Goal: Entertainment & Leisure: Consume media (video, audio)

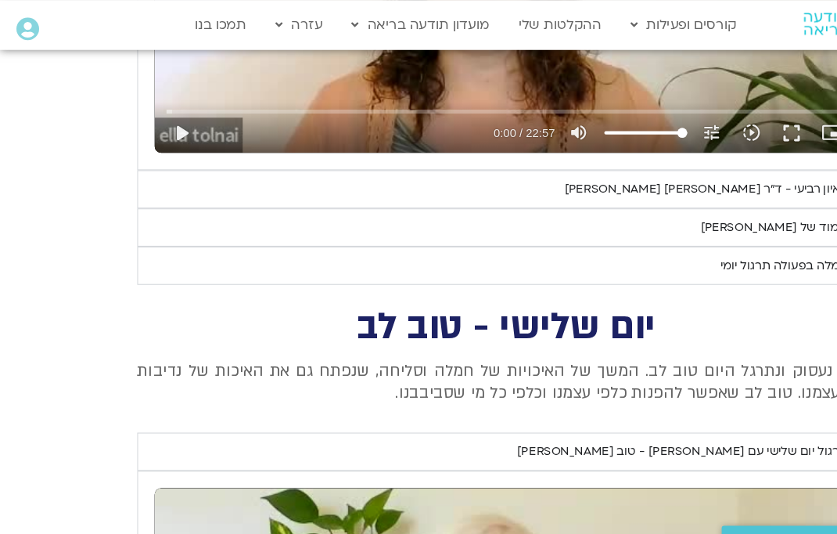
scroll to position [2213, 0]
click at [713, 209] on summary "לימוד של [PERSON_NAME]" at bounding box center [477, 214] width 696 height 36
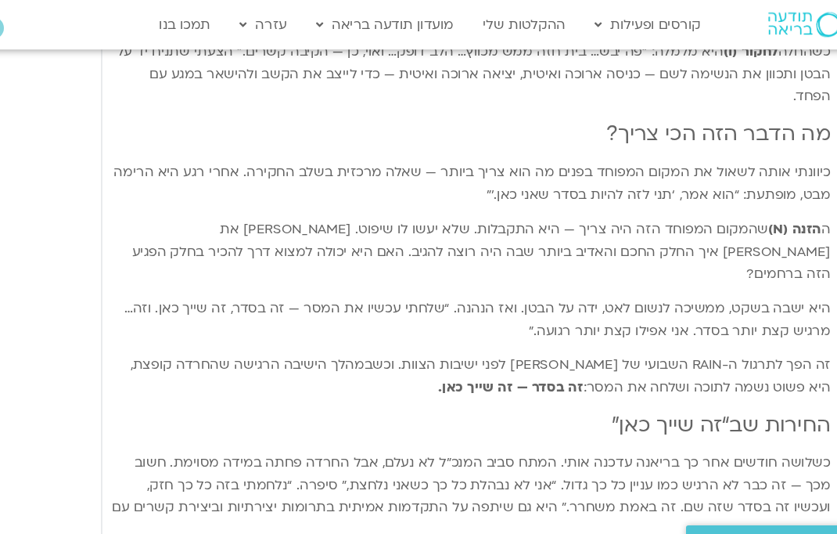
scroll to position [2980, 6]
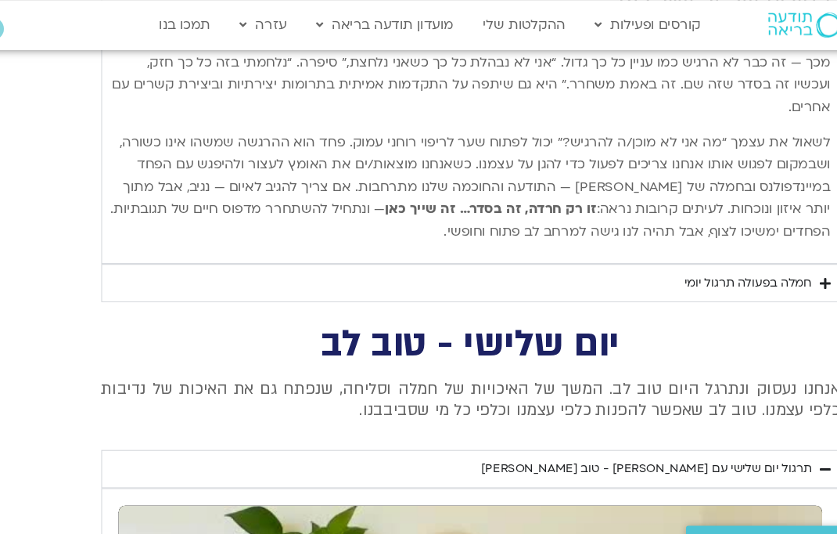
click at [737, 257] on div "חמלה בפעולה תרגול יומי" at bounding box center [739, 266] width 120 height 19
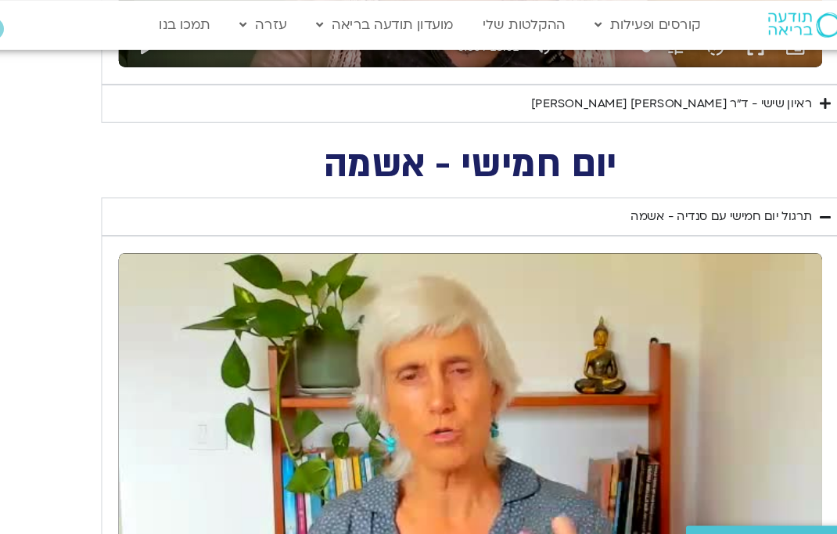
click at [732, 203] on div "תרגול יום חמישי עם סנדיה - אשמה" at bounding box center [713, 204] width 171 height 19
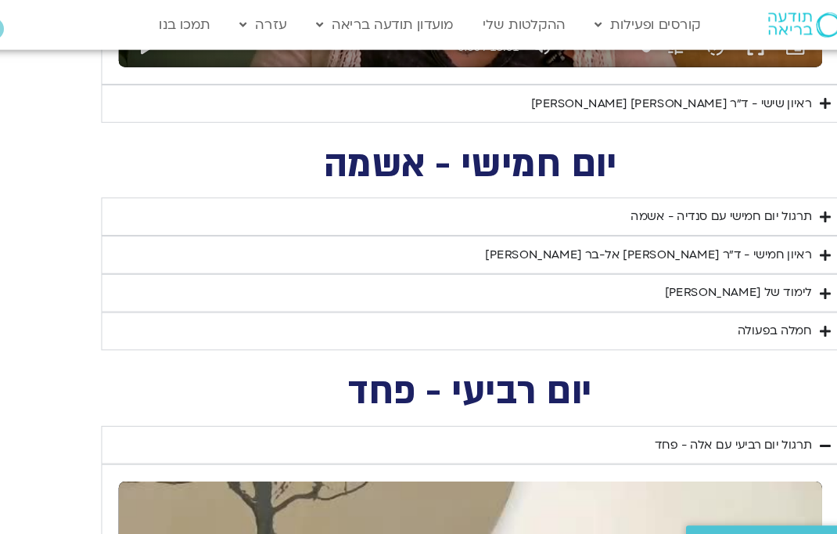
click at [727, 199] on div "תרגול יום חמישי עם סנדיה - אשמה" at bounding box center [713, 204] width 171 height 19
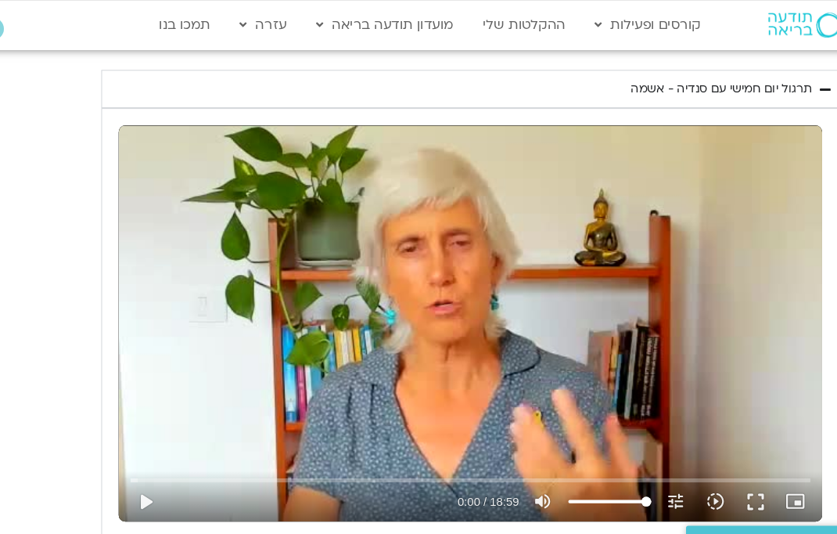
scroll to position [1244, 6]
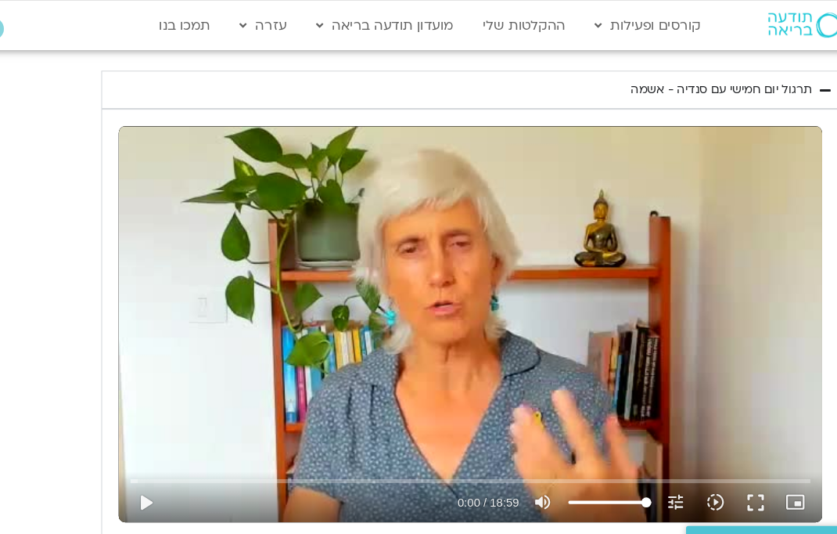
click at [152, 475] on button "play_arrow" at bounding box center [171, 474] width 38 height 38
click at [152, 465] on button "pause" at bounding box center [171, 474] width 38 height 38
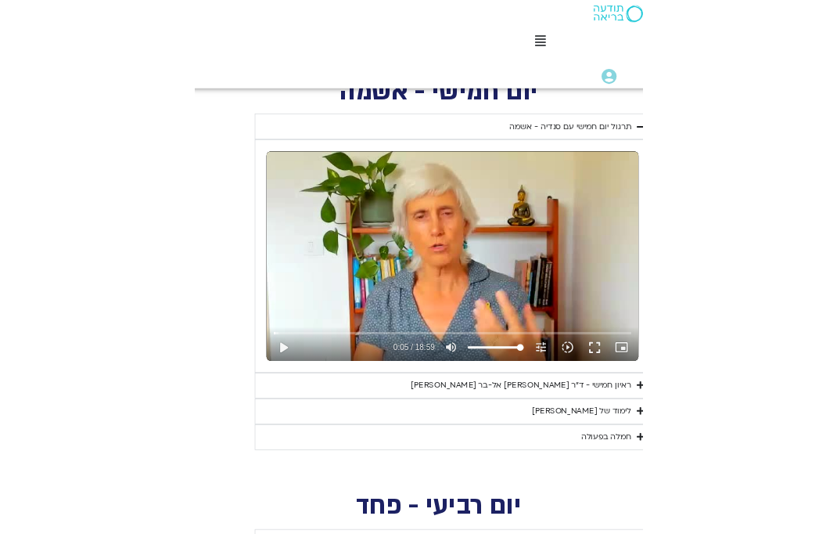
scroll to position [1247, 0]
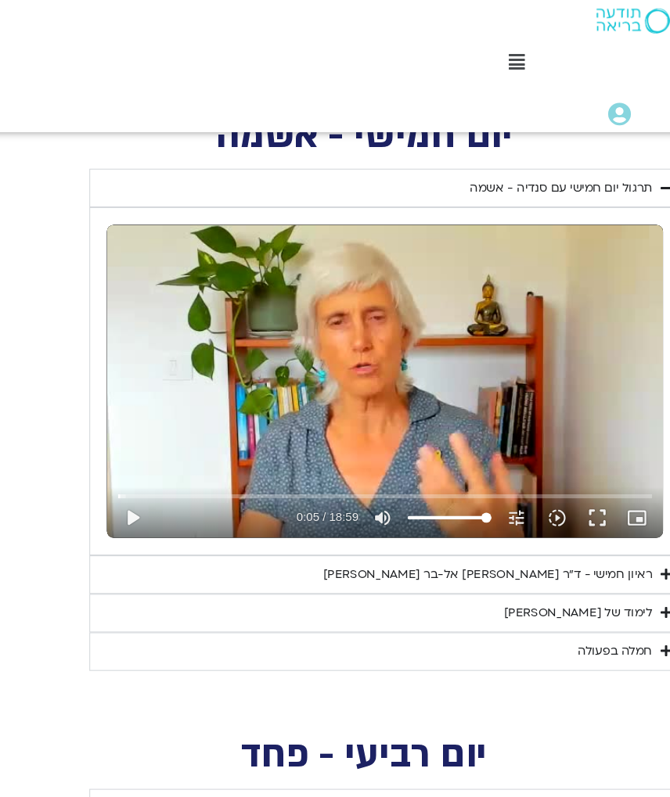
click at [139, 465] on button "play_arrow" at bounding box center [158, 484] width 38 height 38
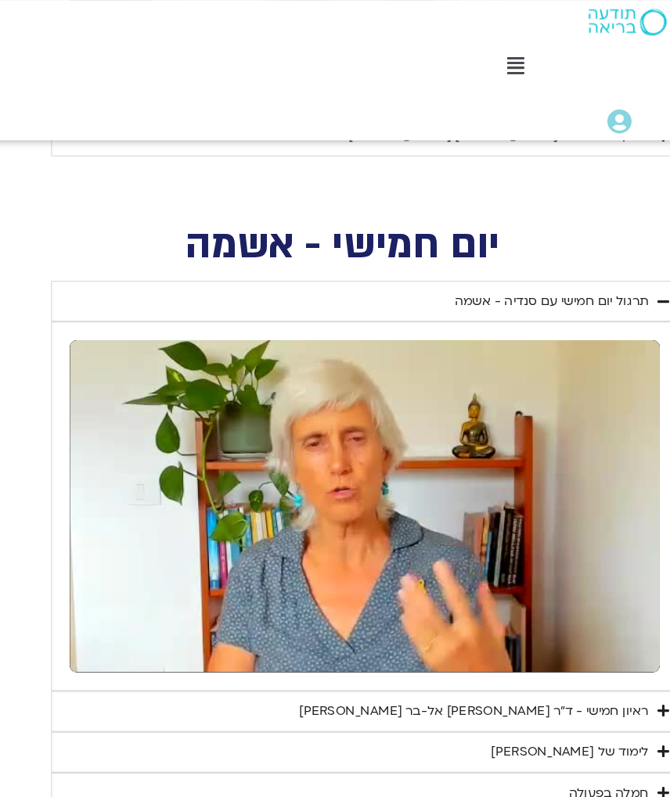
scroll to position [1158, 7]
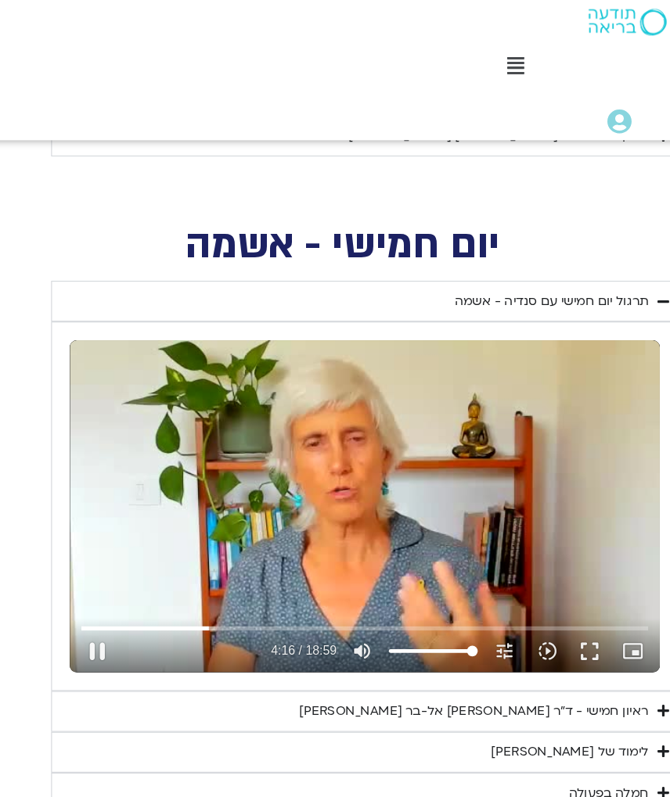
click at [139, 533] on button "pause" at bounding box center [158, 574] width 38 height 38
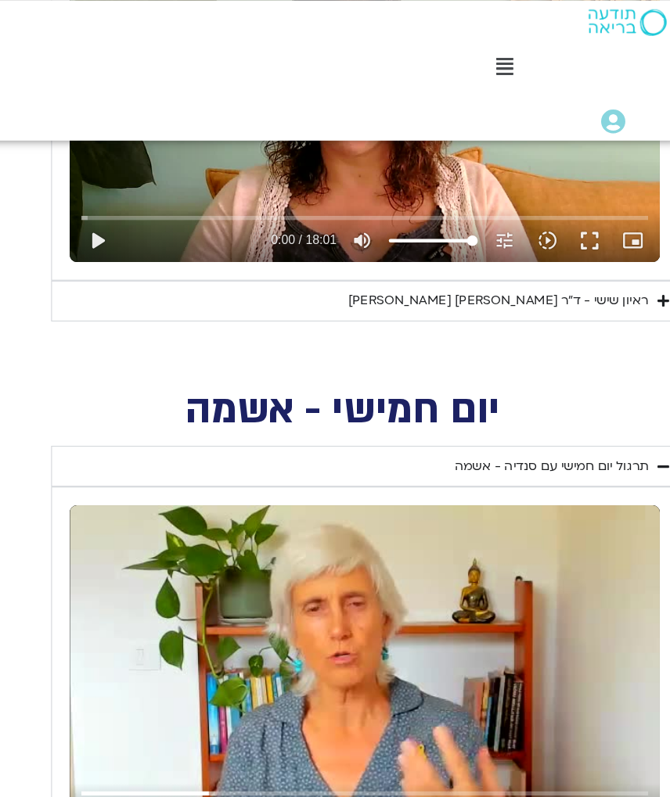
scroll to position [1008, 7]
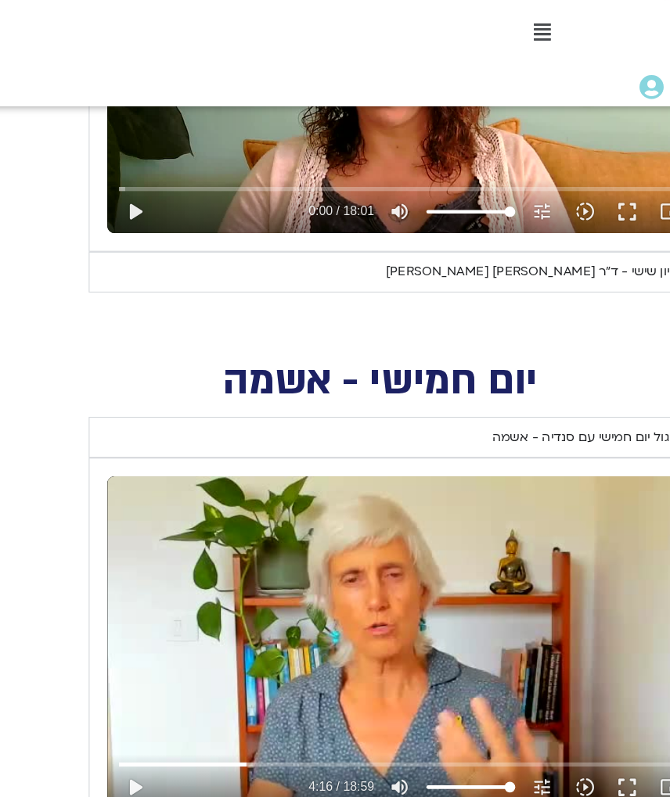
click at [139, 533] on button "play_arrow" at bounding box center [158, 724] width 38 height 38
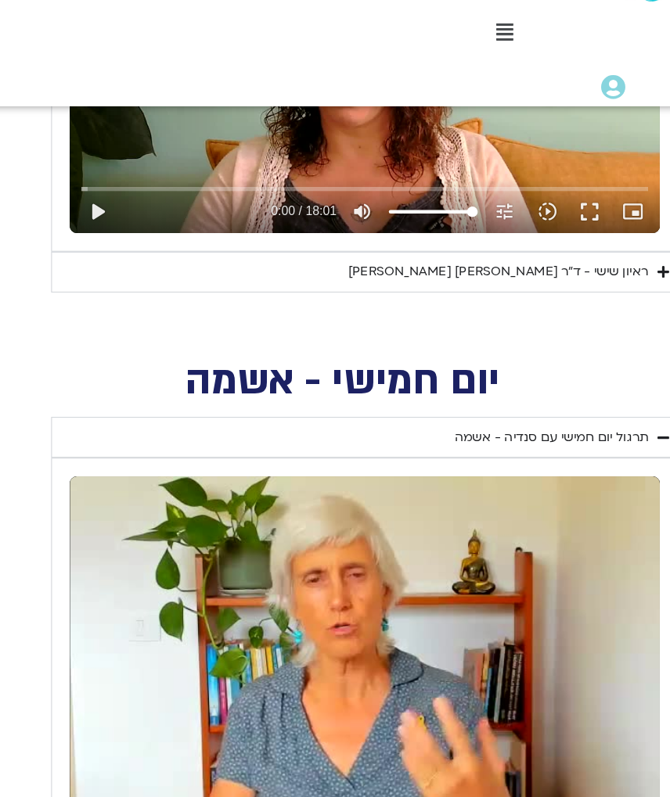
click at [363, 311] on div "יום חמישי - אשמה" at bounding box center [393, 346] width 552 height 71
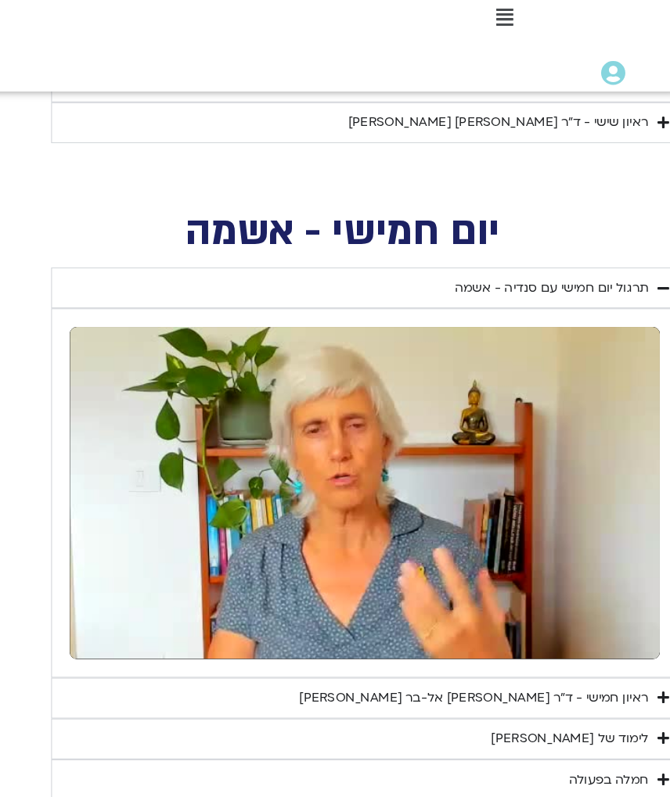
scroll to position [1127, 7]
click at [486, 192] on div "יום חמישי - אשמה" at bounding box center [393, 227] width 552 height 71
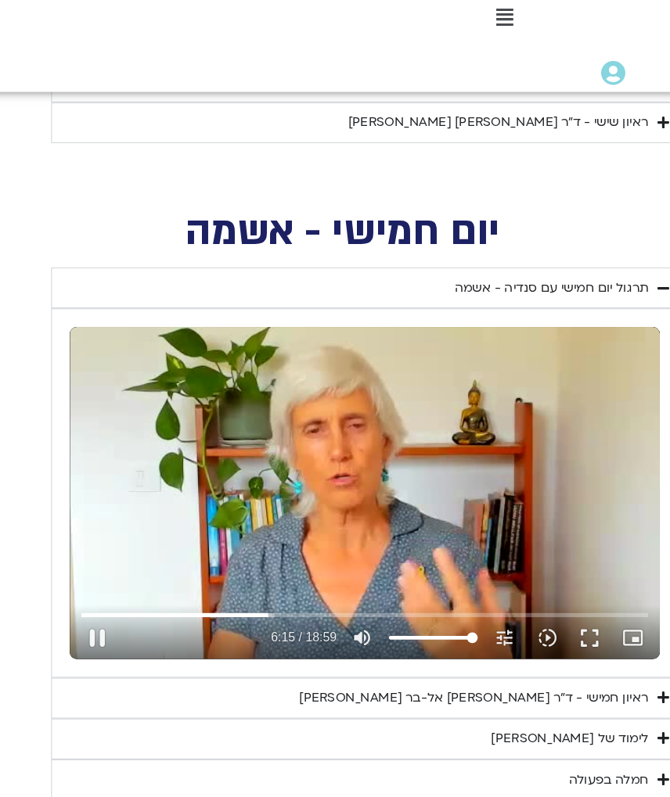
click at [139, 533] on button "pause" at bounding box center [158, 605] width 38 height 38
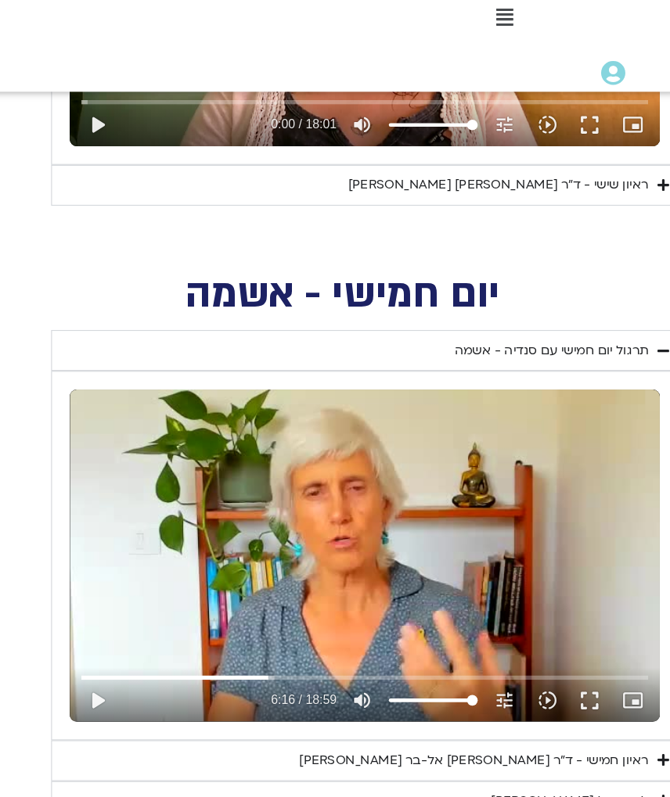
scroll to position [1072, 7]
click at [139, 533] on button "play_arrow" at bounding box center [158, 660] width 38 height 38
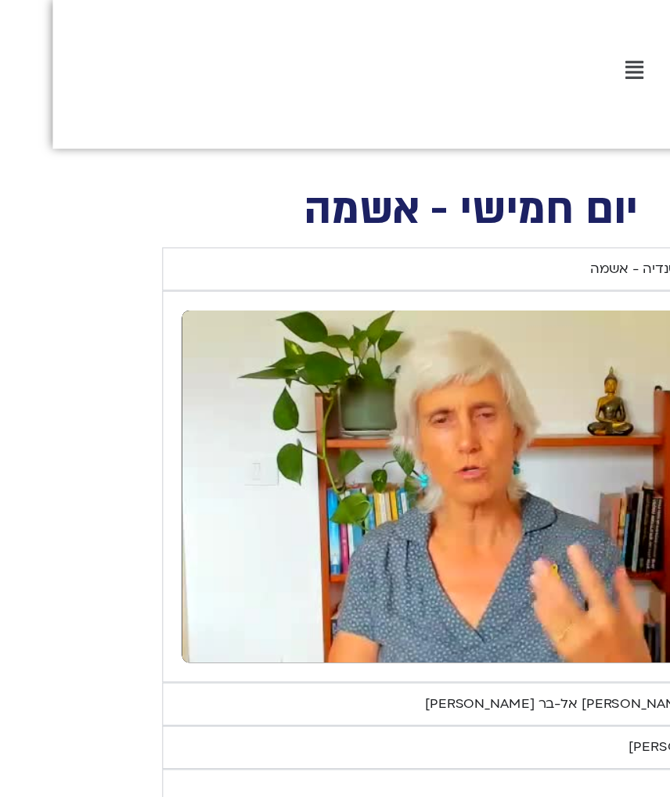
scroll to position [1199, 0]
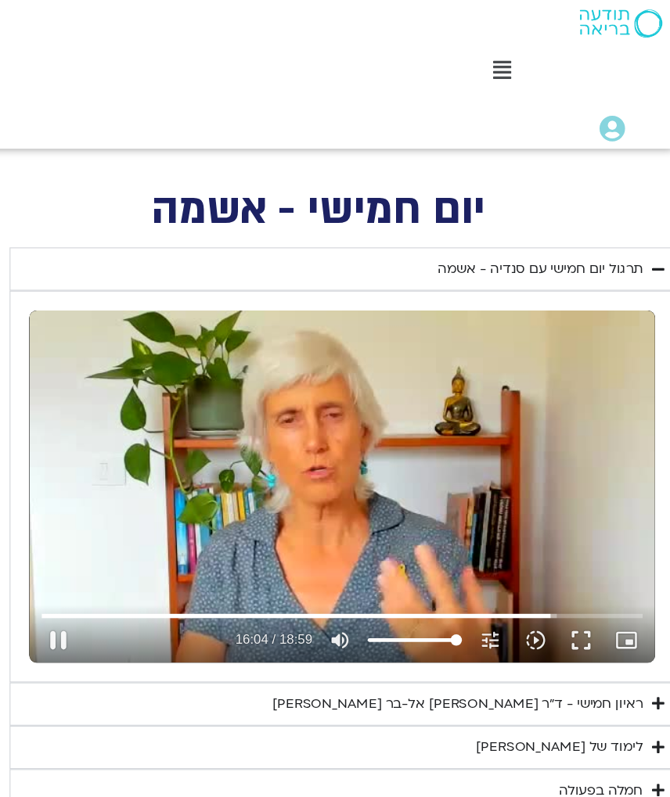
click at [139, 513] on button "pause" at bounding box center [158, 532] width 38 height 38
click at [139, 513] on button "play_arrow" at bounding box center [158, 532] width 38 height 38
click at [535, 513] on button "slow_motion_video Playback speed 1x 1x" at bounding box center [554, 532] width 38 height 38
click at [139, 522] on button "pause" at bounding box center [158, 532] width 38 height 38
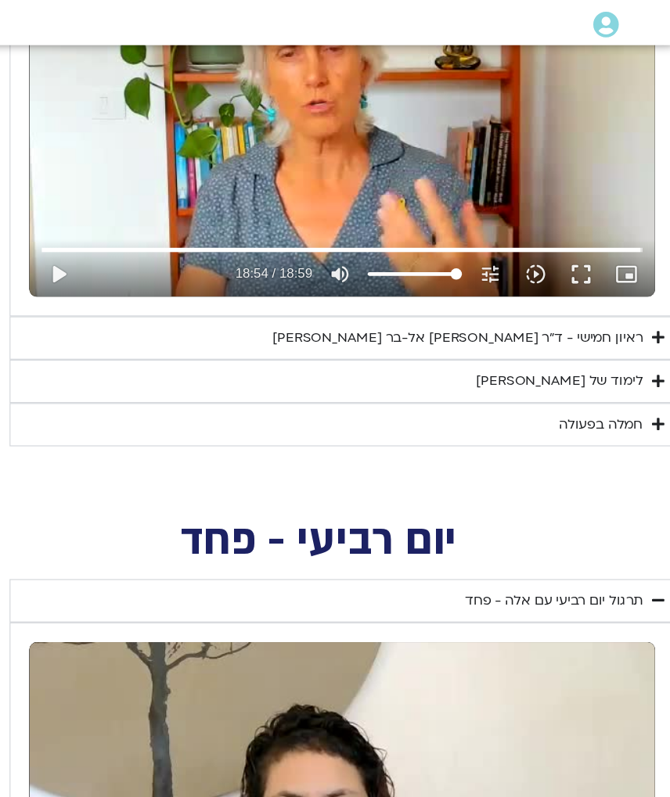
scroll to position [1418, 0]
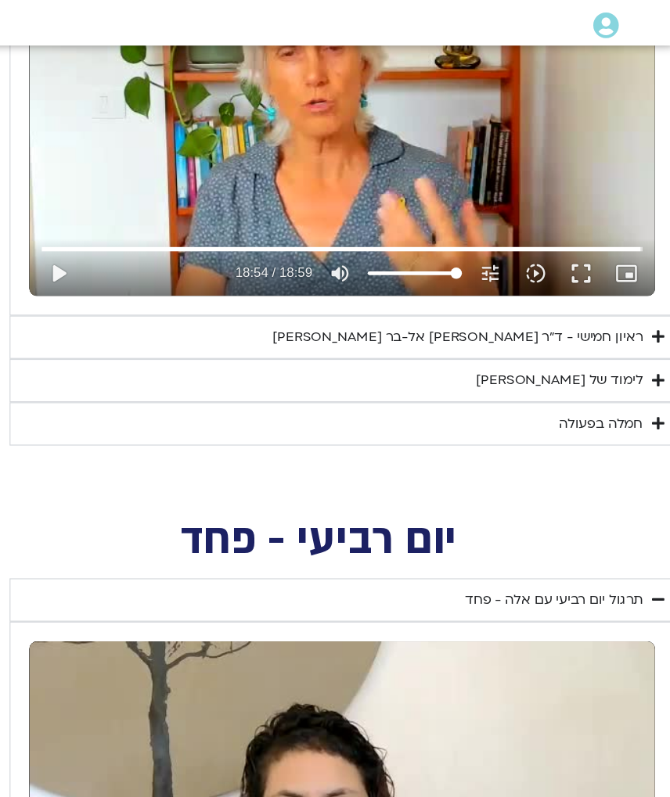
click at [219, 348] on summary "ראיון חמישי - ד"ר [PERSON_NAME] אל-בר [PERSON_NAME]" at bounding box center [393, 366] width 552 height 36
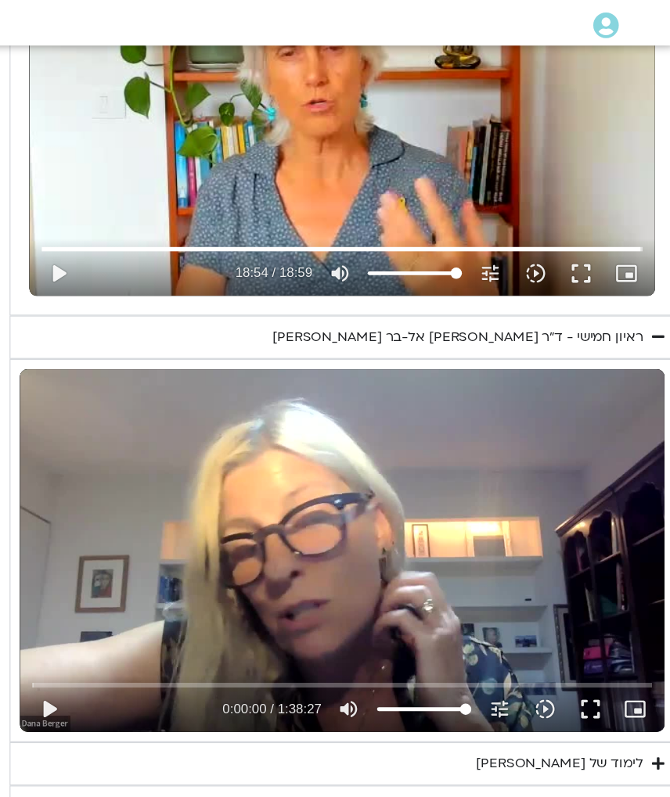
click at [131, 533] on button "play_arrow" at bounding box center [150, 675] width 38 height 38
type input "1134.36133002567"
type input "0.041899874995579"
type input "1134.36133002567"
type input "0.174169291654835"
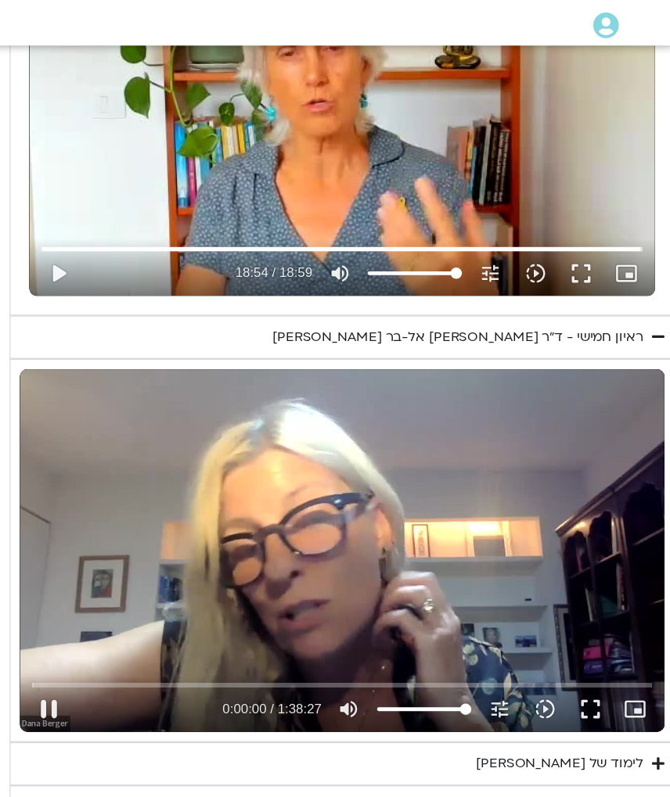
type input "1134.36133002567"
type input "0.211844685677313"
type input "1134.36133002567"
type input "0.337666310671134"
type input "1134.36133002567"
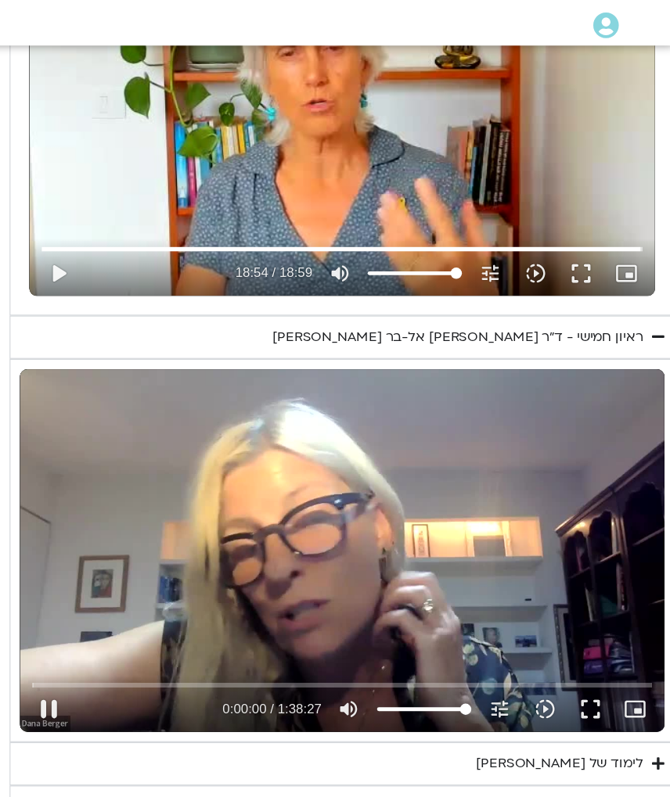
type input "0.463689477336145"
type input "1134.36133002567"
type input "0.589440685337157"
type input "1134.36133002567"
type input "0.714861977005608"
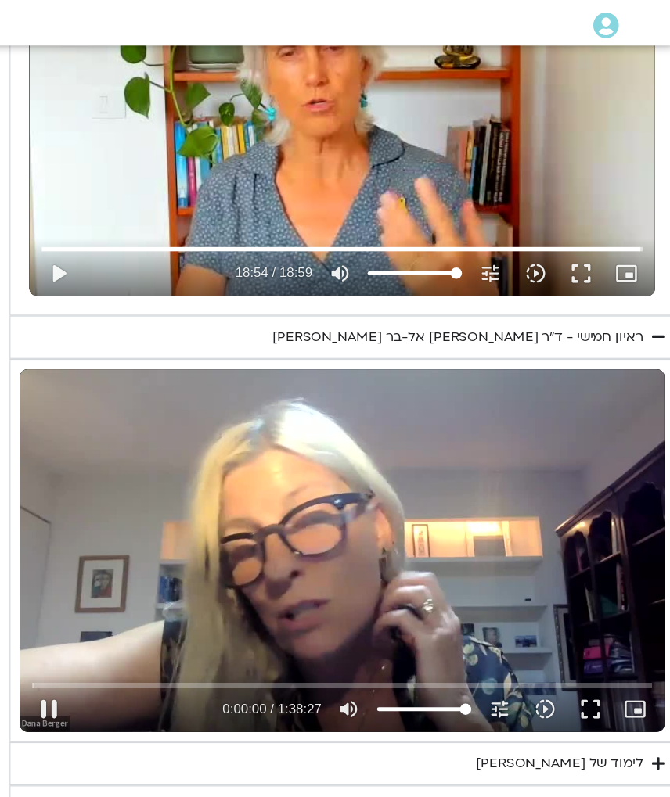
type input "1134.36133002567"
type input "0.840362435002832"
type input "1134.36133002567"
type input "0.915458192"
type input "1134.36133002567"
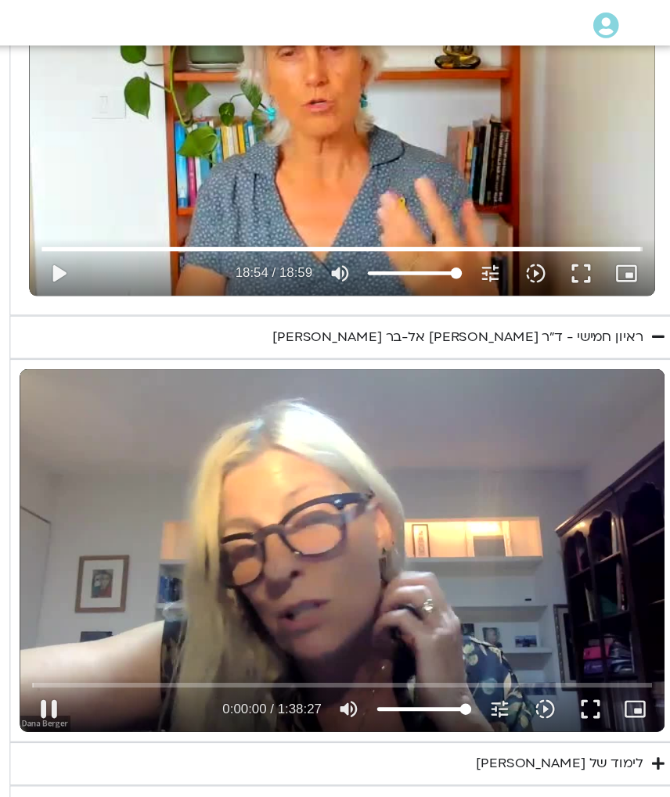
type input "1.09110064634672"
type input "1134.36133002567"
type input "1.21916614932492"
type input "1134.36133002567"
type input "1.34435438167458"
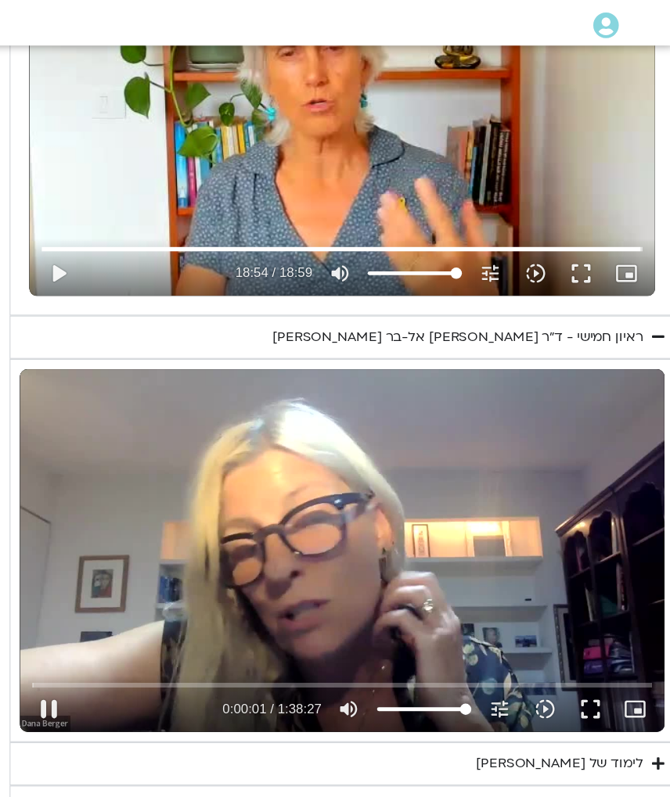
type input "1134.36133002567"
type input "1.47047581967229"
type input "1134.36133002567"
type input "1.59587071933589"
type input "1134.36133002567"
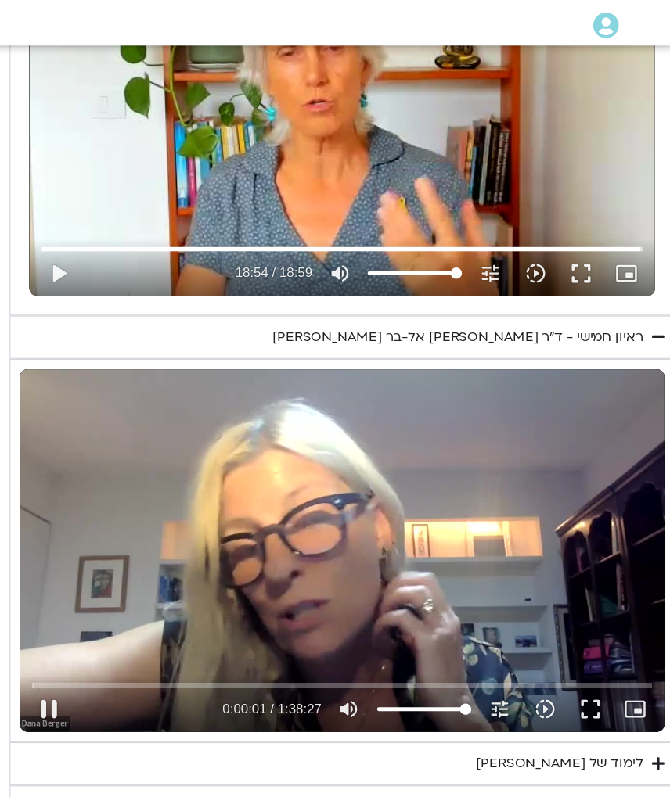
type input "1.72164809733433"
type input "1134.36133002567"
type input "1.84851066267963"
type input "1134.36133002567"
type input "1.9149808"
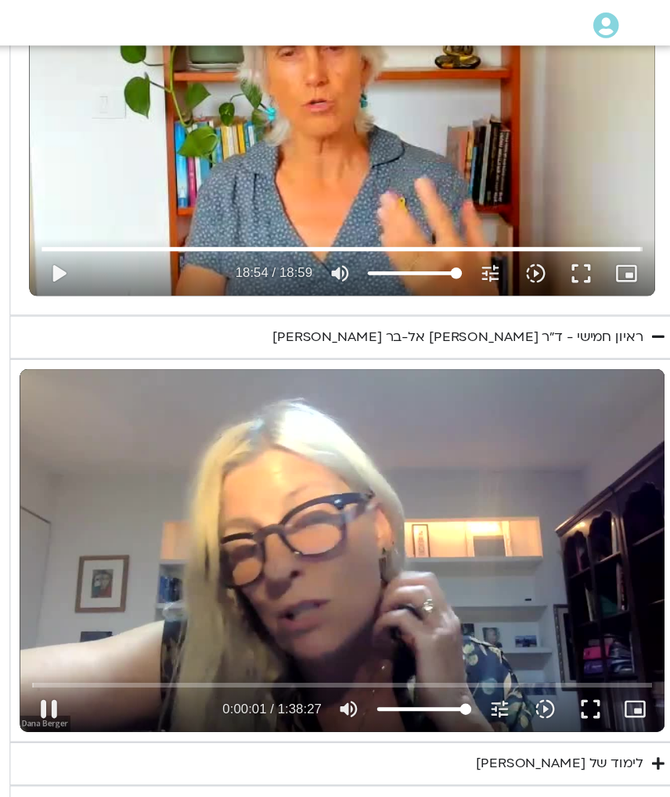
type input "1134.36133002567"
type input "2.09950554199945"
type input "1134.36133002567"
type input "2.22457073033636"
type input "1134.36133002567"
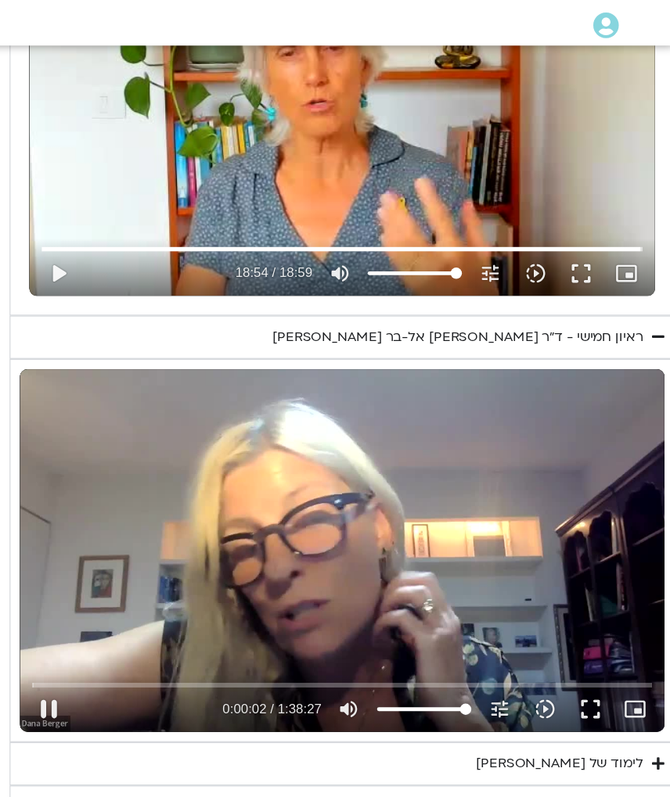
type input "2.34970884499178"
type input "1134.36133002567"
type input "2.4747712133261"
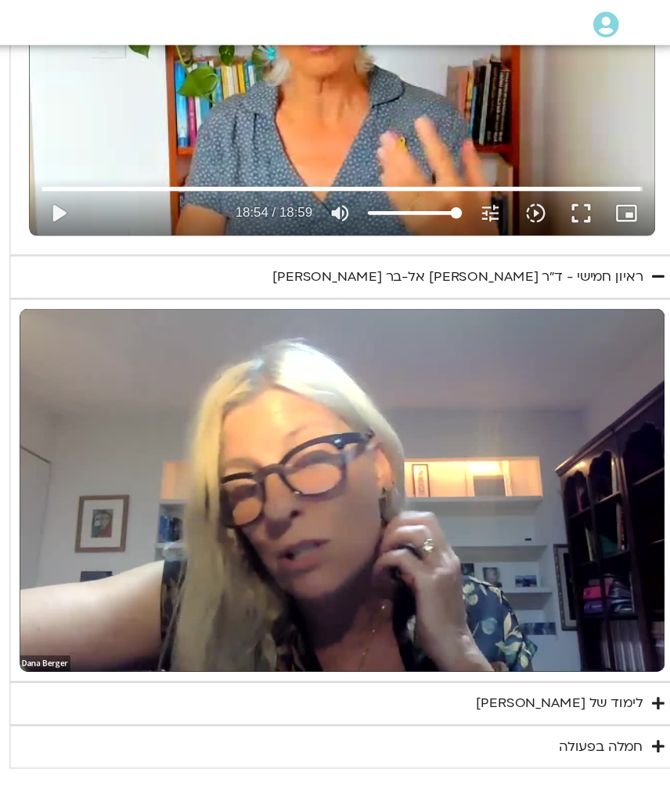
type input "1134.36133002567"
type input "4.66254238899578"
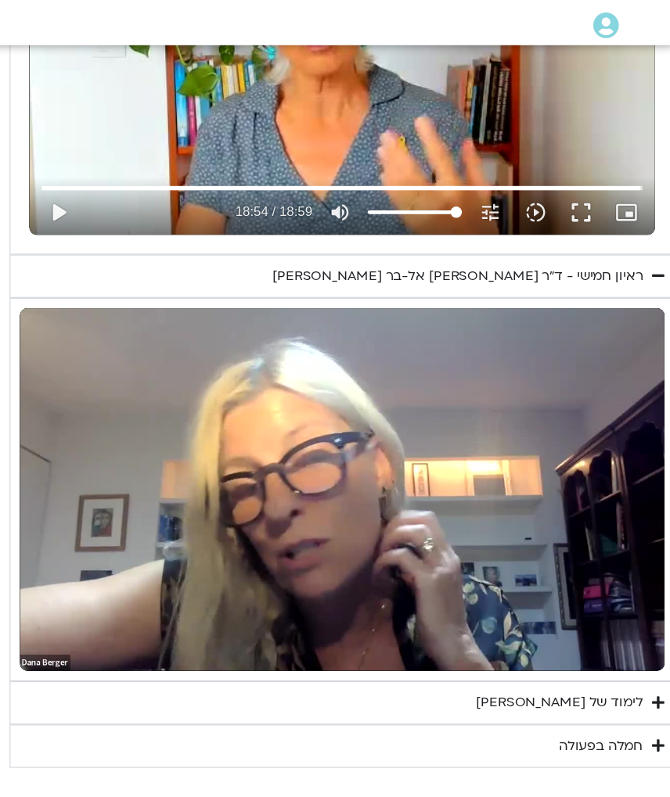
type input "1134.36133002567"
type input "4.75440553966294"
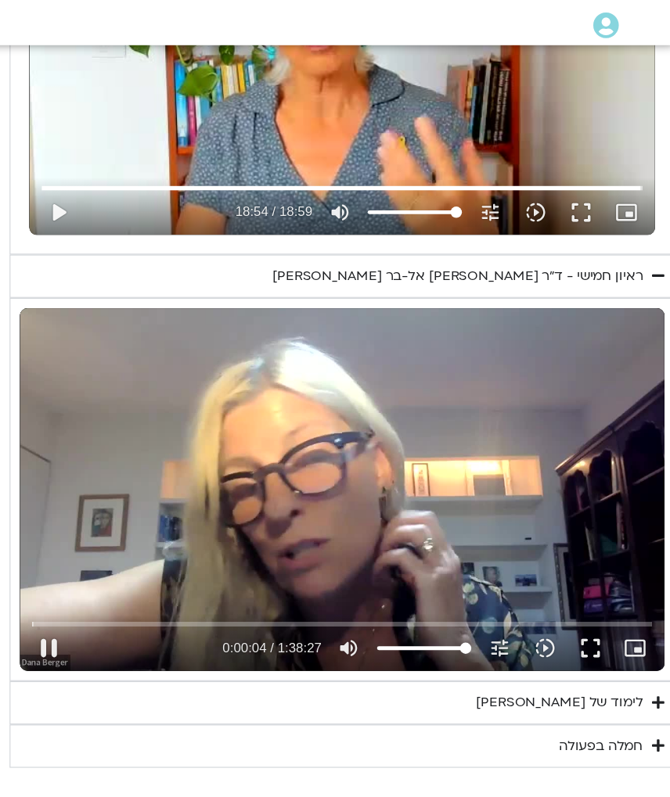
type input "1134.36133002567"
type input "4.8797250343391"
type input "1134.36133002567"
type input "5.00490631700199"
type input "1134.36133002567"
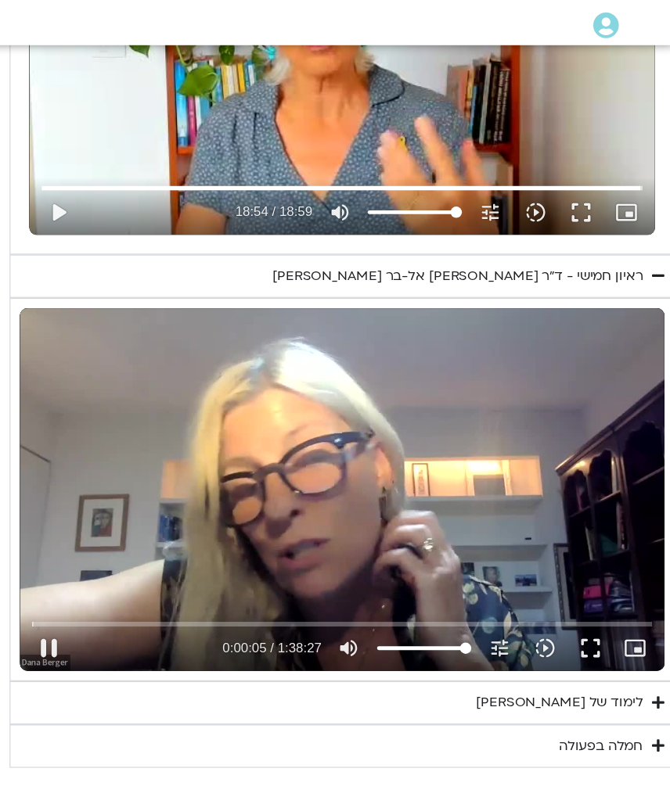
type input "5.13014960266286"
type input "1134.36133002567"
type input "5.25558568867692"
type input "1134.36133002567"
type input "5.38093334734272"
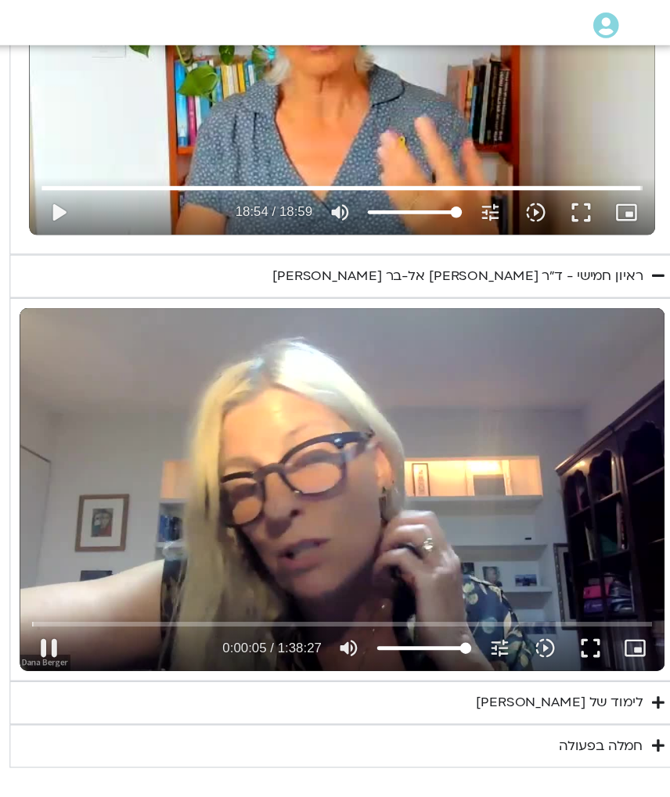
type input "1134.36133002567"
type input "5.50631459399304"
type input "1134.36133002567"
type input "5.6314967540037"
type input "1134.36133002567"
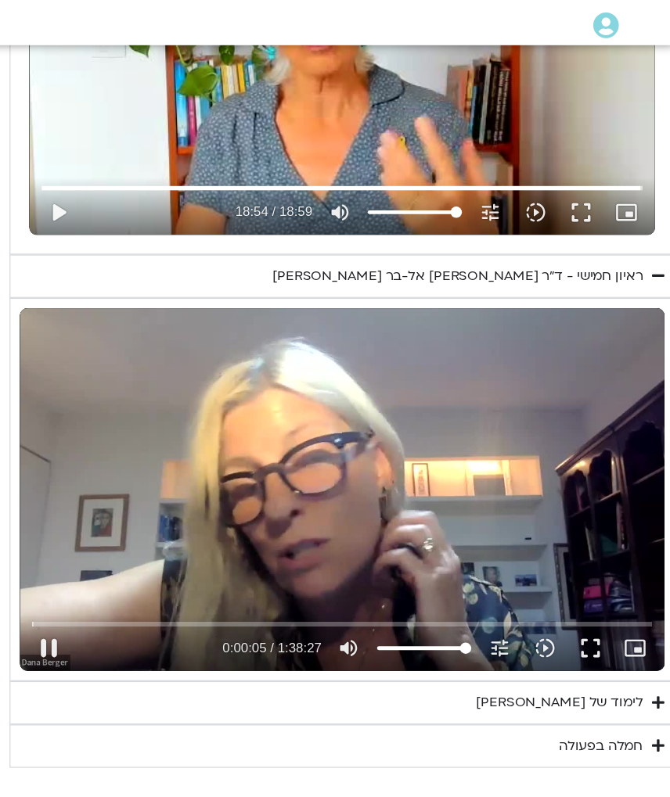
type input "5.75684088100383"
type input "1134.36133002567"
type input "5.88197804500735"
type input "1134.36133002567"
type input "6.00698770499776"
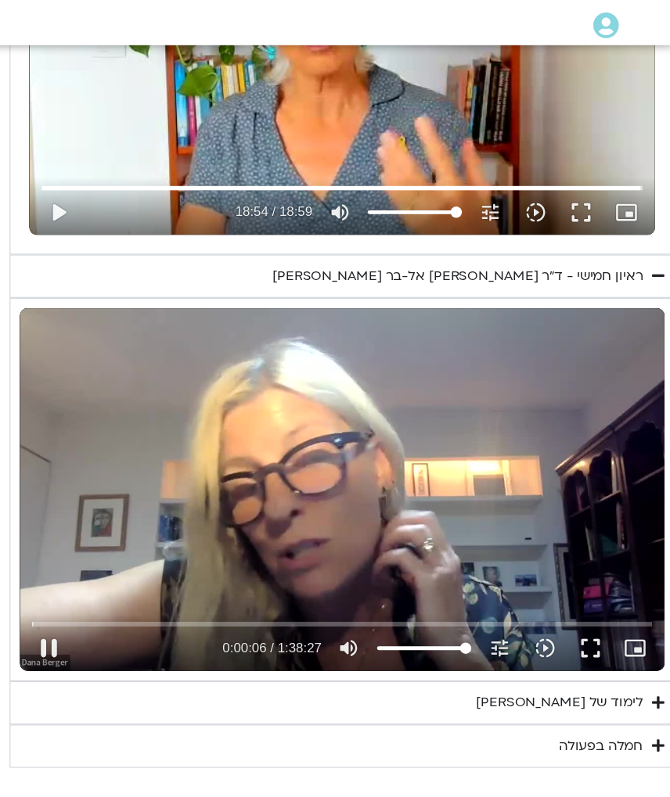
type input "1134.36133002567"
type input "6.13224994600079"
type input "1134.36133002567"
type input "6.25746470166991"
type input "1134.36133002567"
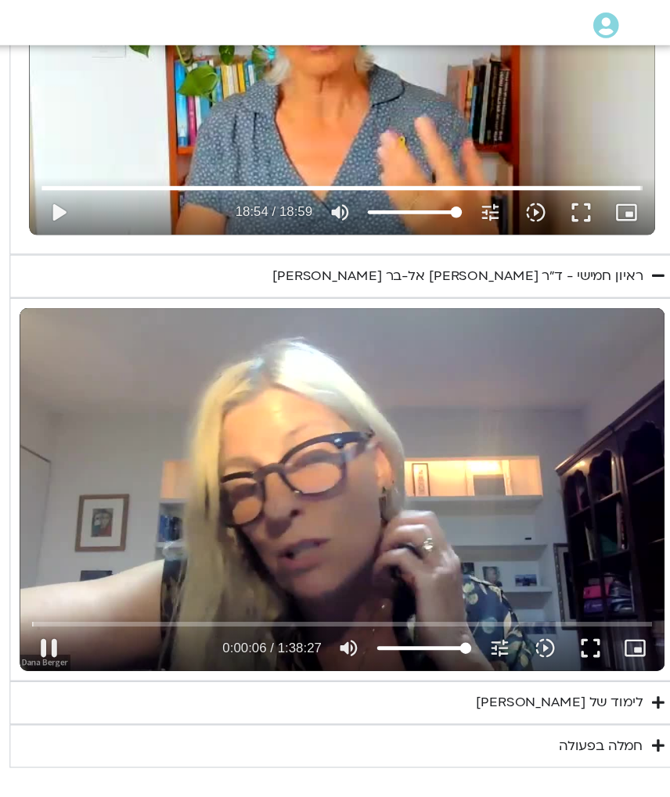
type input "6.38325570267207"
type input "1134.36133002567"
type input "6.50866891133257"
type input "1134.36133002567"
type input "6.63368961732858"
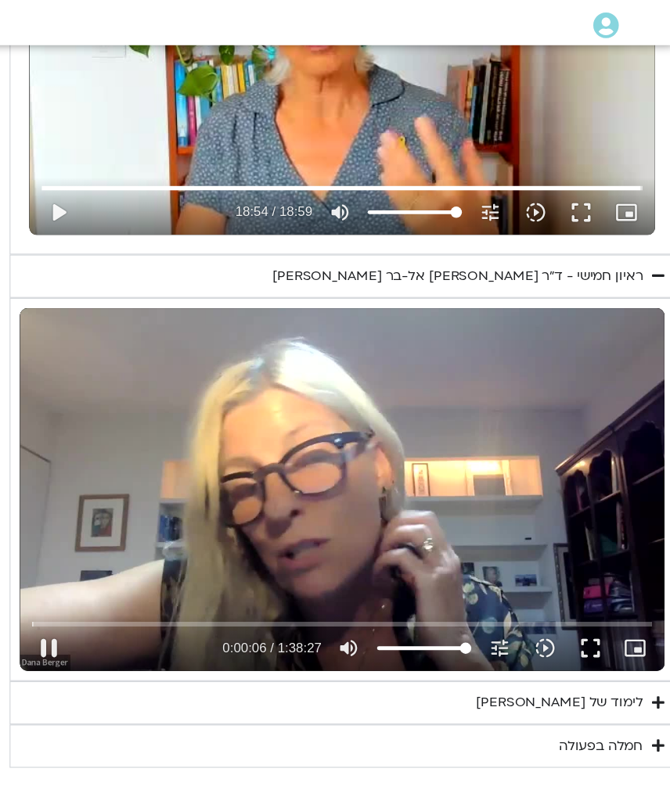
type input "1134.36133002567"
type input "6.77078857600691"
type input "1134.36133002567"
type input "6.89602469865888"
type input "1134.36133002567"
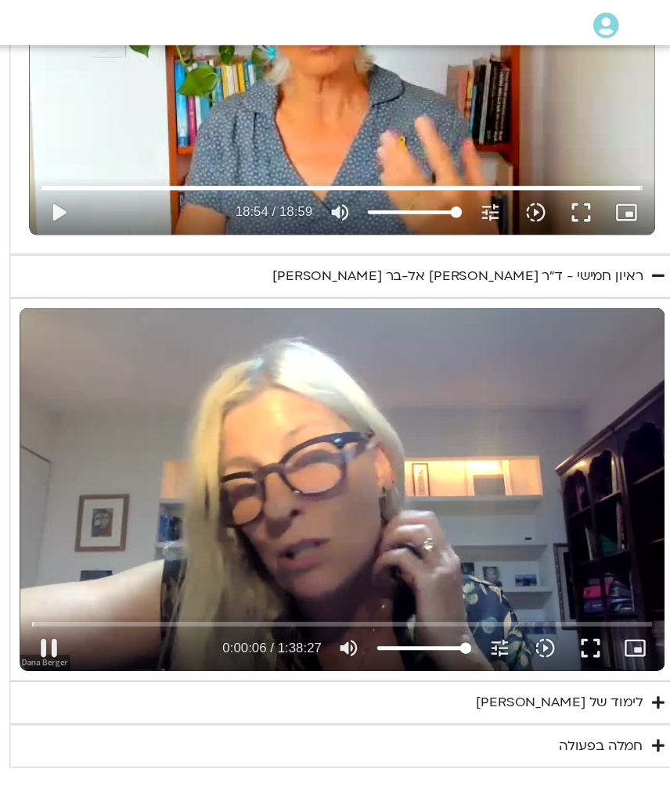
type input "7.02123928434143"
type input "1134.36133002567"
type input "7.14668489266664"
type input "1134.36133002567"
type input "7.27232629166267"
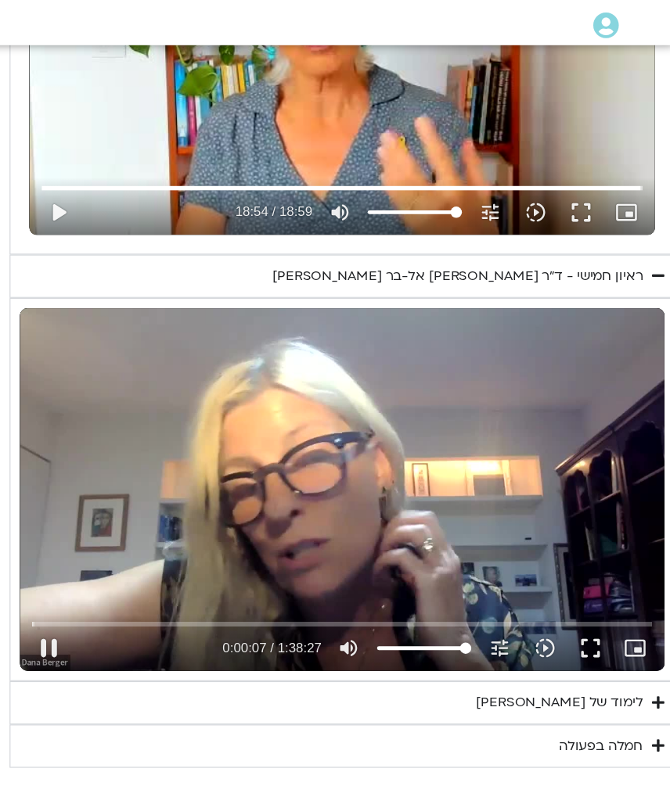
type input "1134.36133002567"
type input "7.3974453616694"
type input "1134.36133002567"
type input "7.5234855393336"
type input "1134.36133002567"
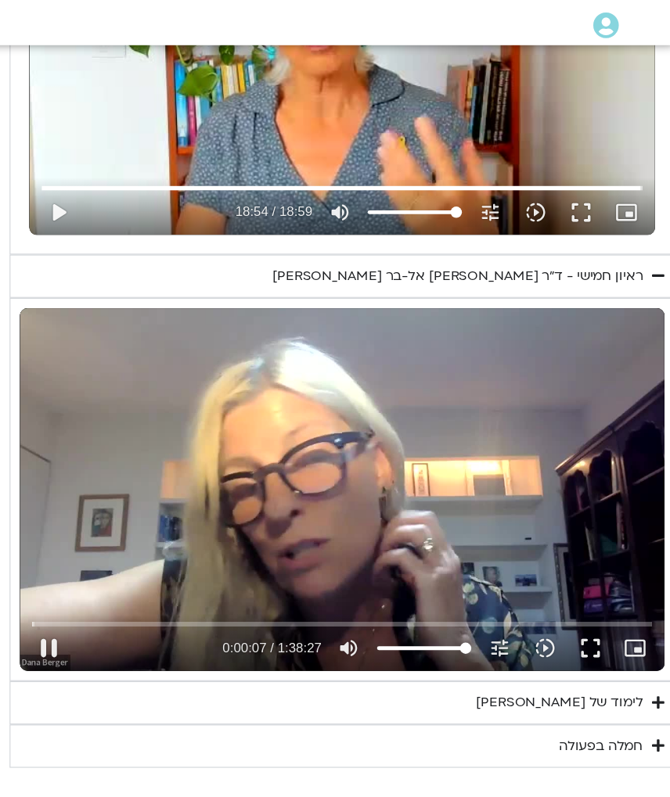
type input "7.64859943465916"
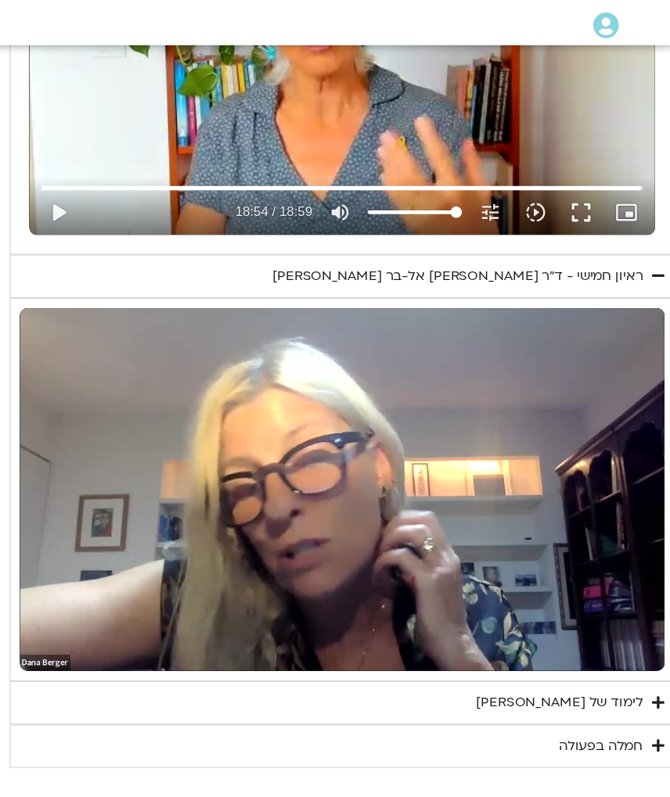
click at [483, 533] on summary "לימוד של [PERSON_NAME]" at bounding box center [393, 670] width 552 height 36
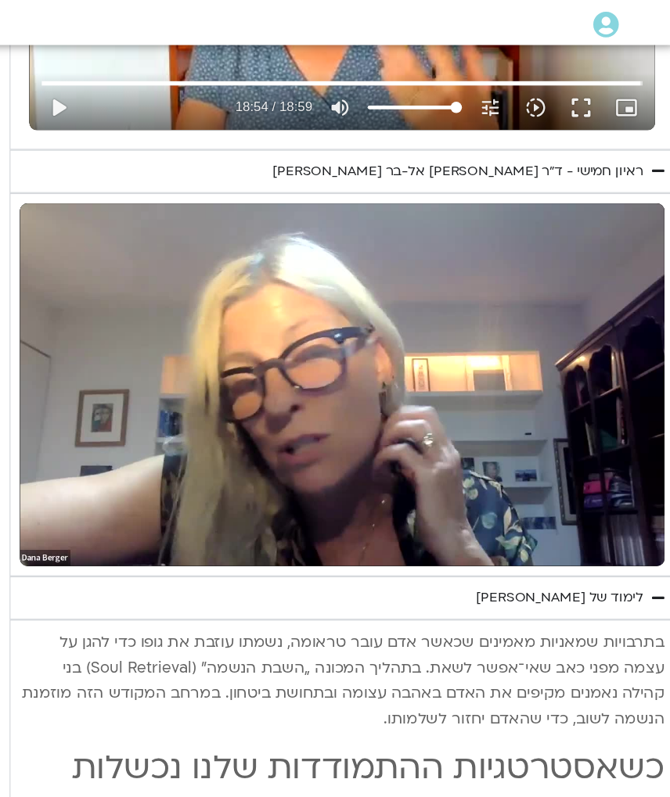
scroll to position [1557, 0]
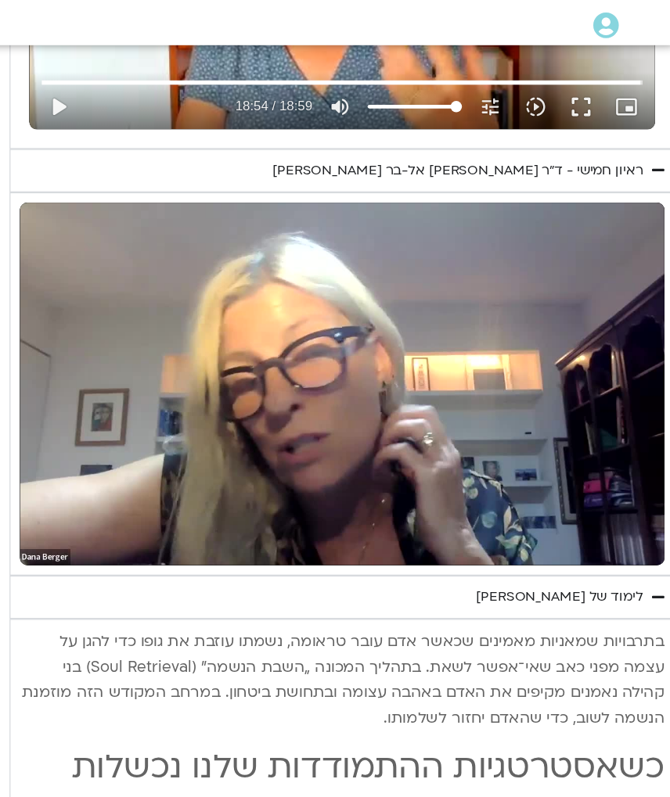
type input "1134.36133002567"
type input "20.2401119476613"
type input "1134.36133002567"
type input "20.2526548643268"
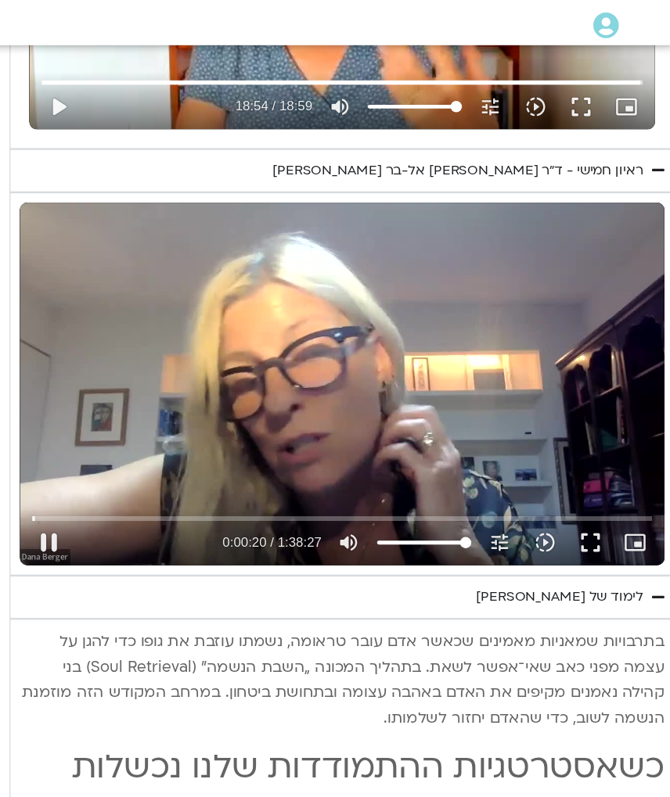
type input "1134.36133002567"
type input "20.3777790386664"
type input "1134.36133002567"
type input "20.502972809333"
type input "1134.36133002567"
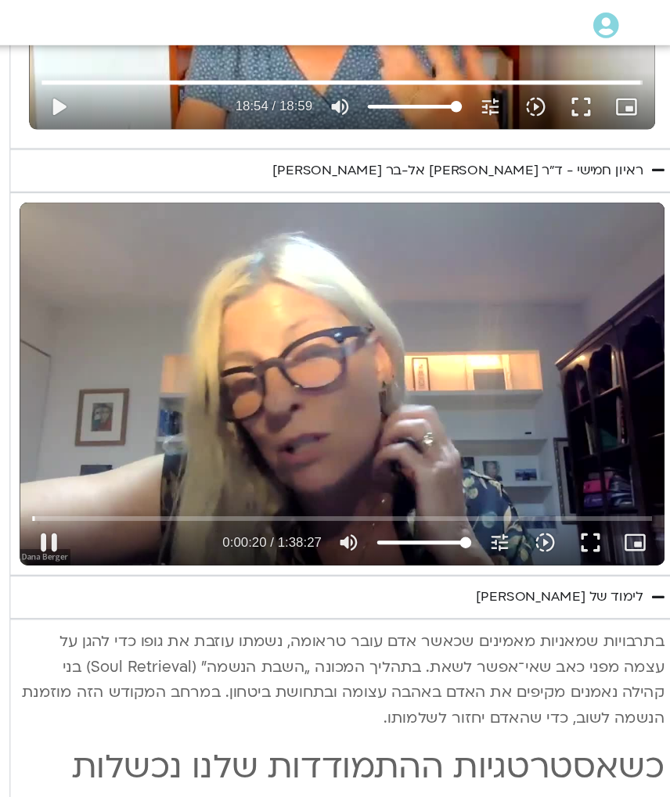
type input "20.6280955306599"
type input "1134.36133002567"
type input "20.7552899986644"
type input "1134.36133002567"
type input "20.8803909246616"
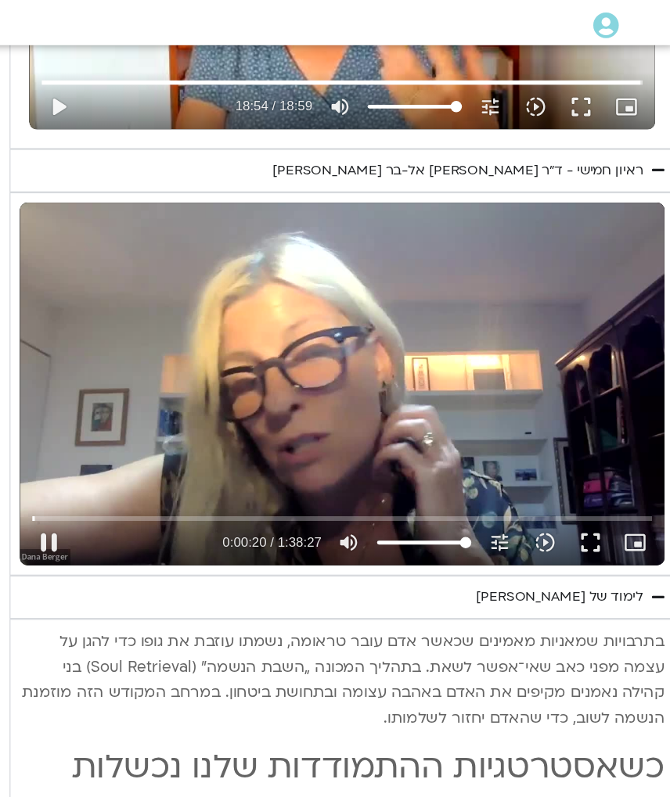
type input "1134.36133002567"
type input "21.0055247710122"
type input "1134.36133002567"
type input "21.1307049160083"
type input "1134.36133002567"
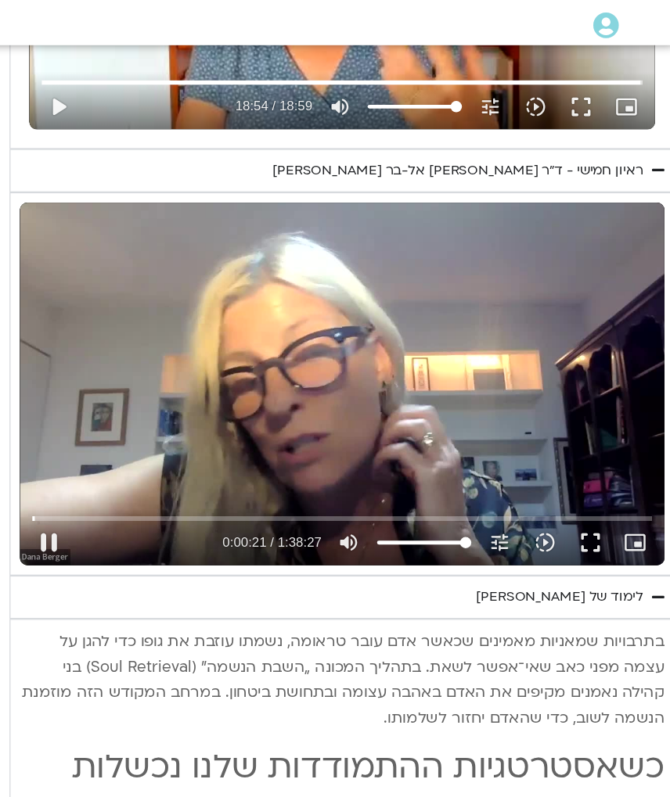
type input "21.2559196919928"
type input "1134.36133002567"
type input "21.3810833373306"
type input "1134.36133002567"
type input "21.5080628883296"
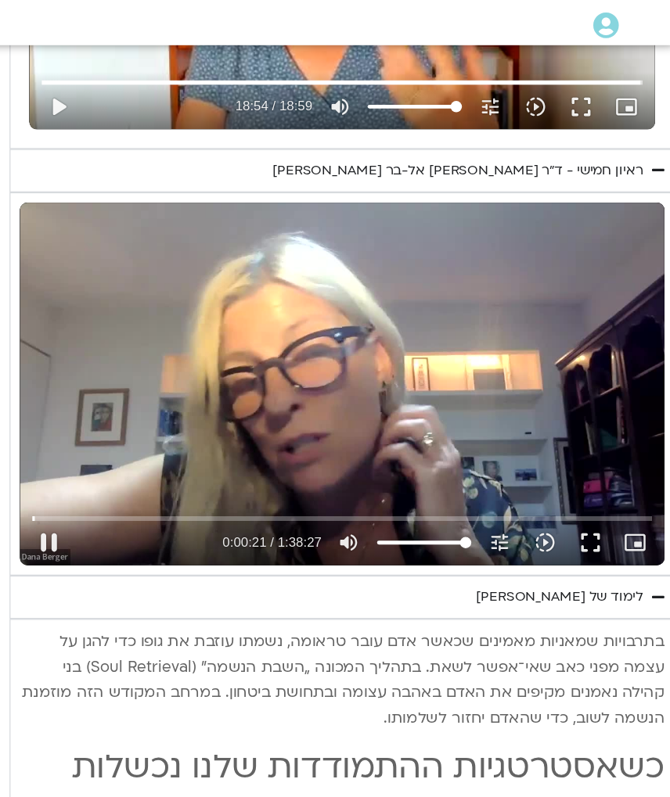
type input "1134.36133002567"
type input "21.6331738696692"
type input "1134.36133002567"
type input "21.761426640658"
type input "1134.36133002567"
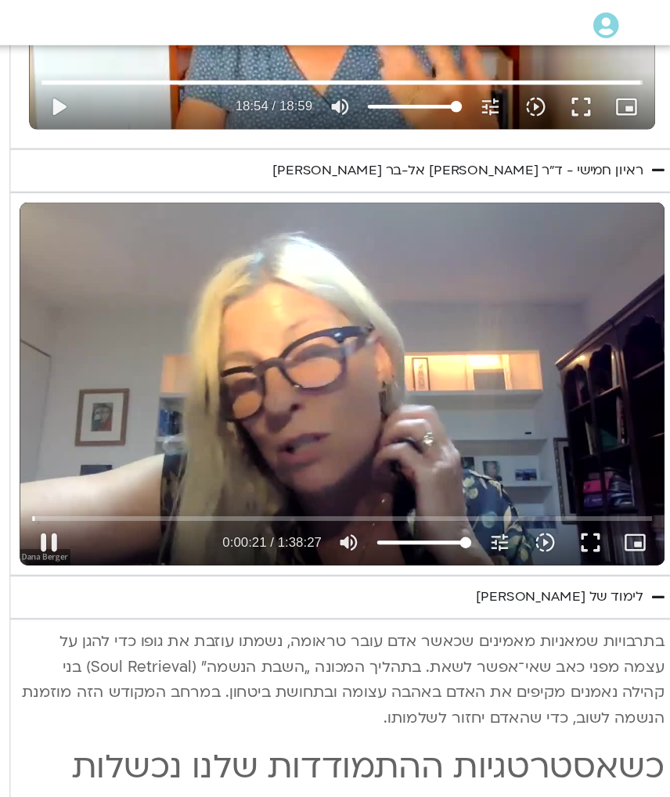
type input "21.8865980843332"
type input "1134.36133002567"
type input "22.0128368503407"
type input "1134.36133002567"
type input "22.1383220043285"
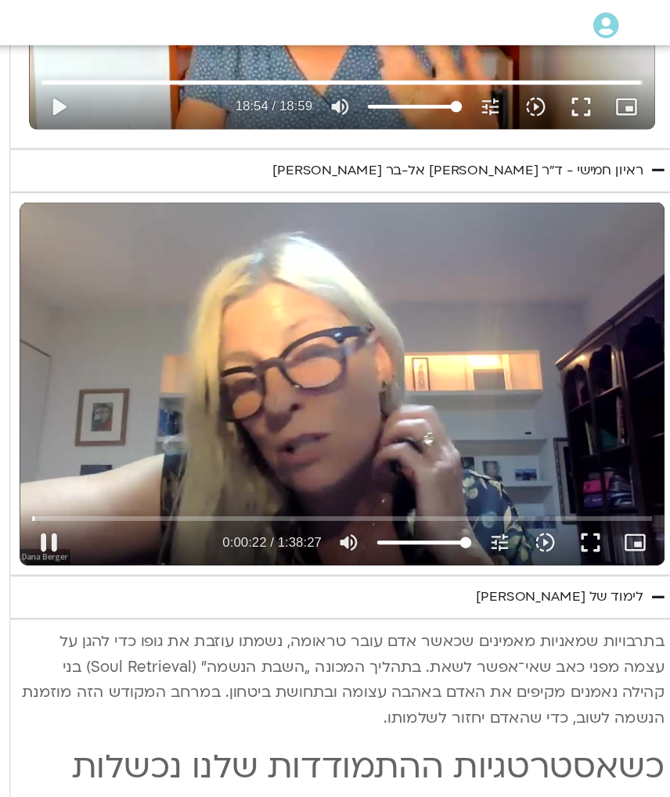
type input "1134.36133002567"
type input "22.2635065393416"
type input "1134.36133002567"
type input "22.3886838659861"
type input "1134.36133002567"
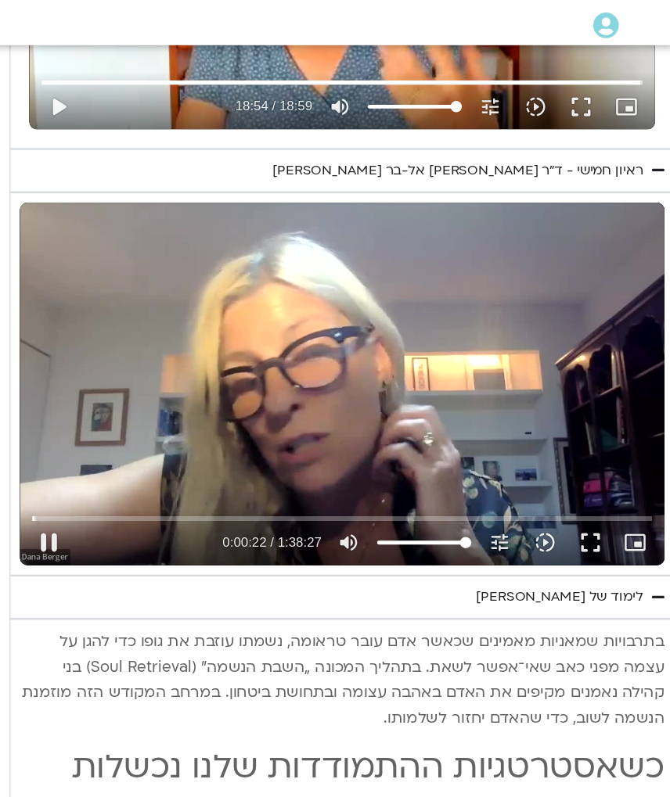
type input "22.5138831836653"
type input "1134.36133002567"
type input "22.6398239249926"
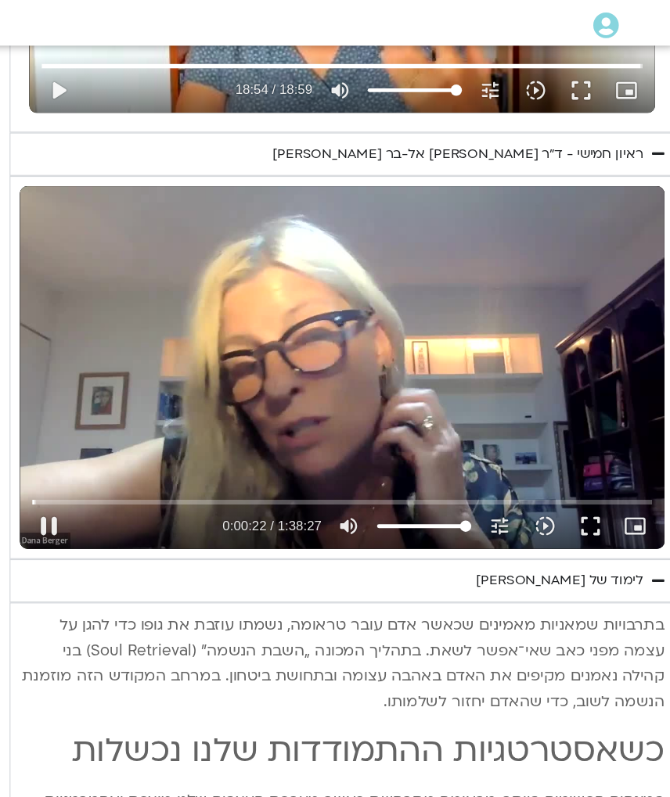
type input "1134.36133002567"
type input "22.7652798786649"
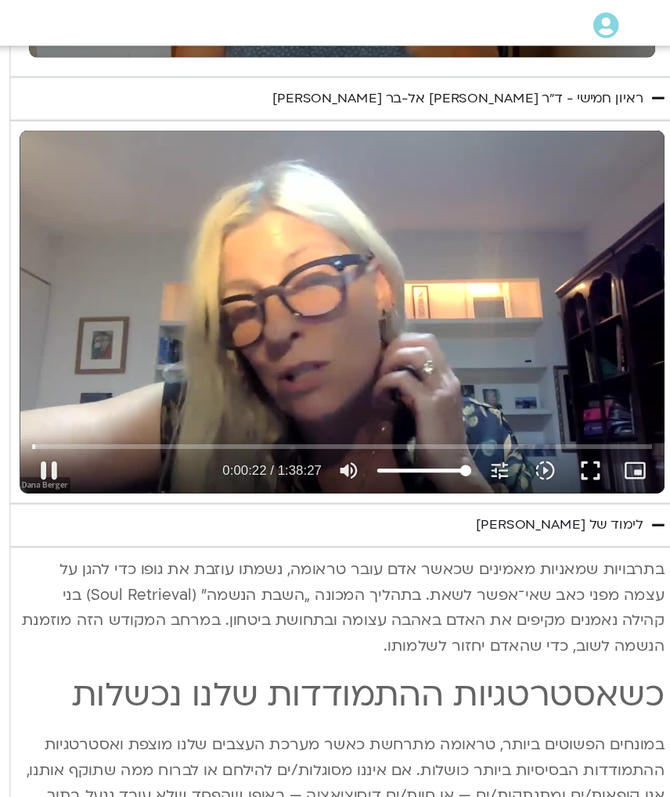
type input "1134.36133002567"
type input "22.8906098726583"
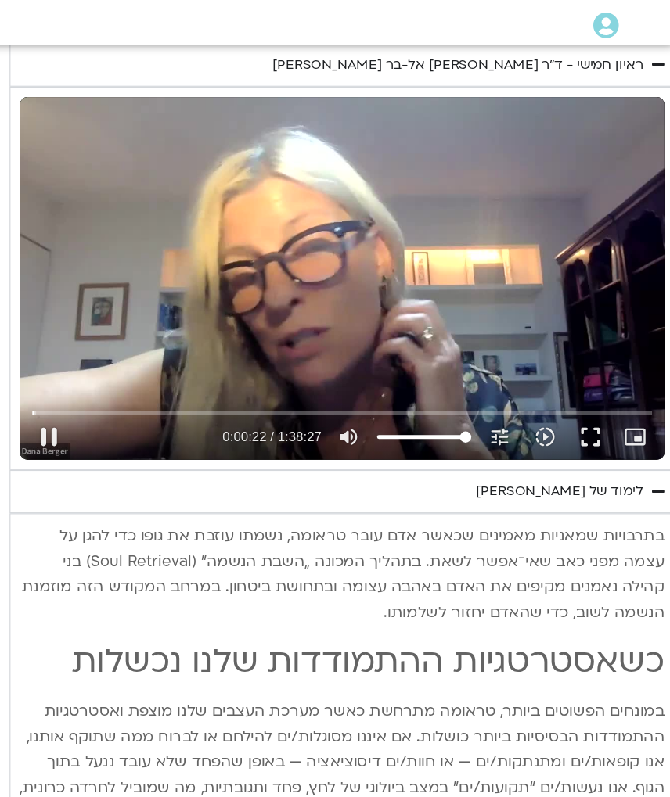
type input "1134.36133002567"
type input "23.0158658409915"
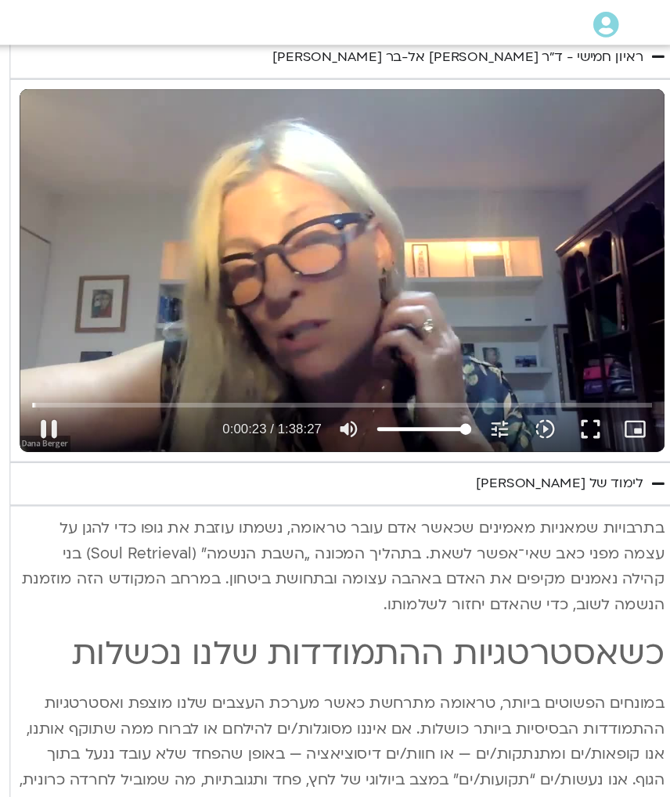
type input "1134.36133002567"
type input "23.1411460289956"
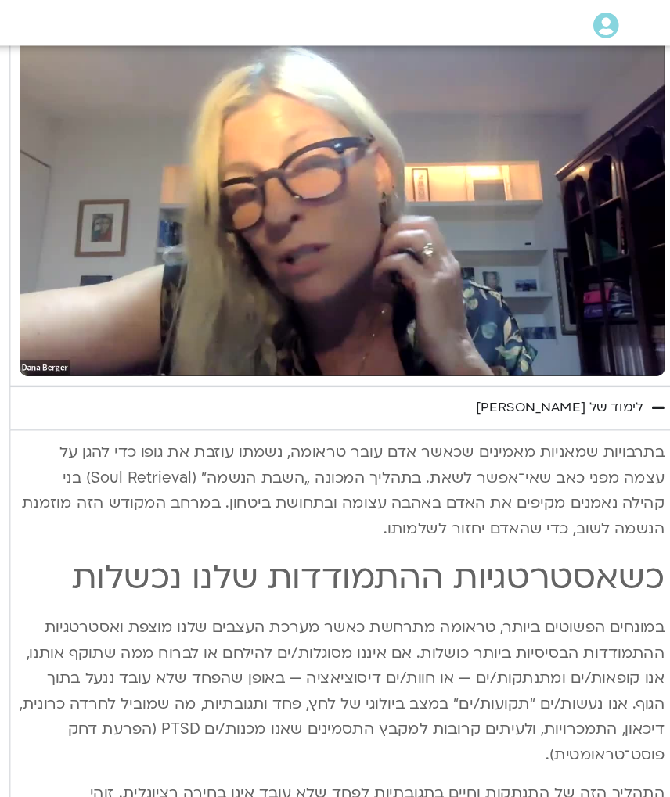
scroll to position [1715, 0]
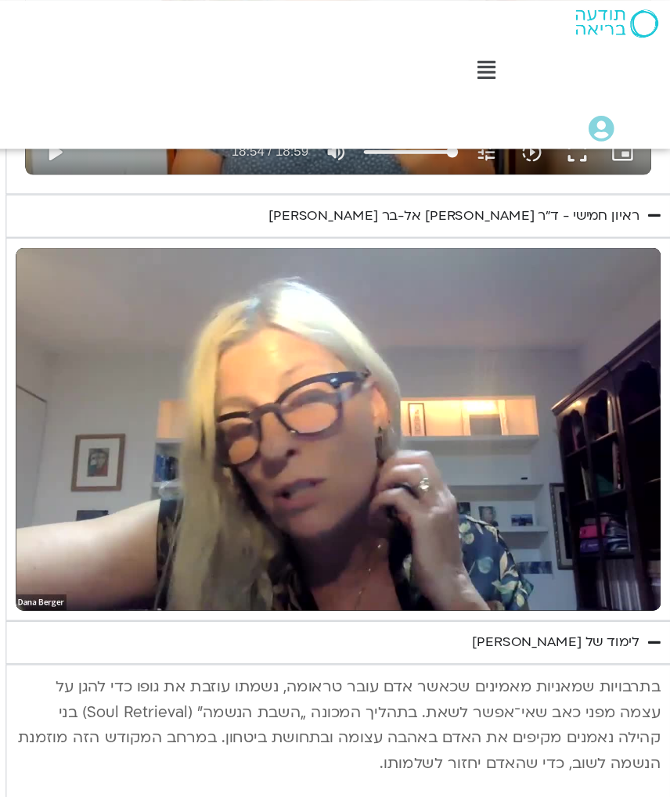
type input "1134.36133002567"
type input "34.2364173223393"
type input "1134.36133002567"
type input "34.3218788116589"
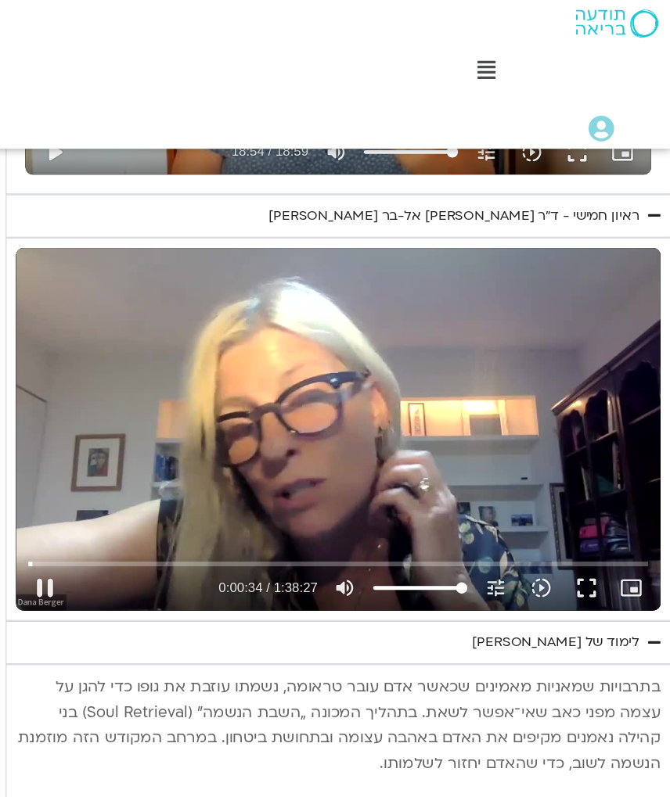
type input "1134.36133002567"
type input "34.4470473493259"
type input "1134.36133002567"
type input "34.5755327543329"
type input "1134.36133002567"
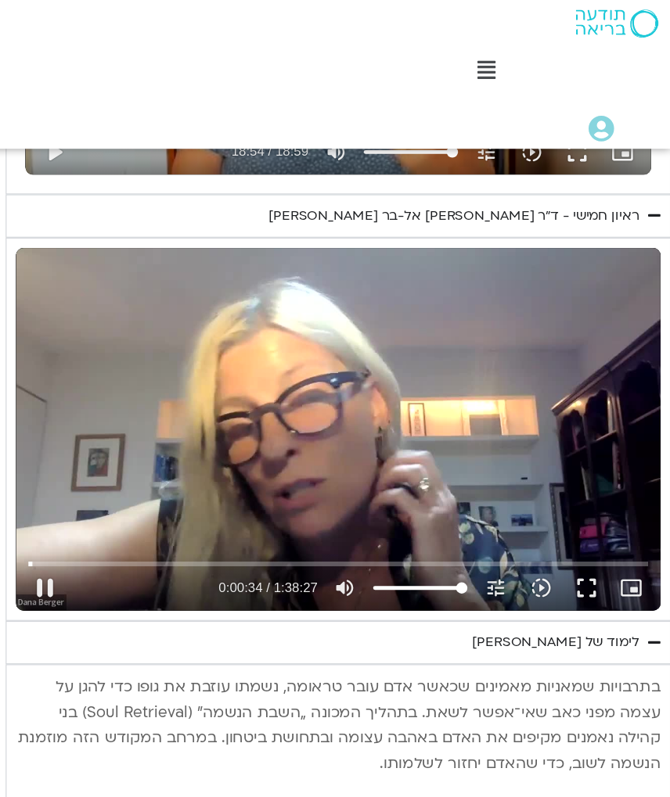
type input "34.7006415740085"
type input "1134.36133002567"
type input "34.8260939846626"
type input "1134.36133002567"
type input "34.916484127"
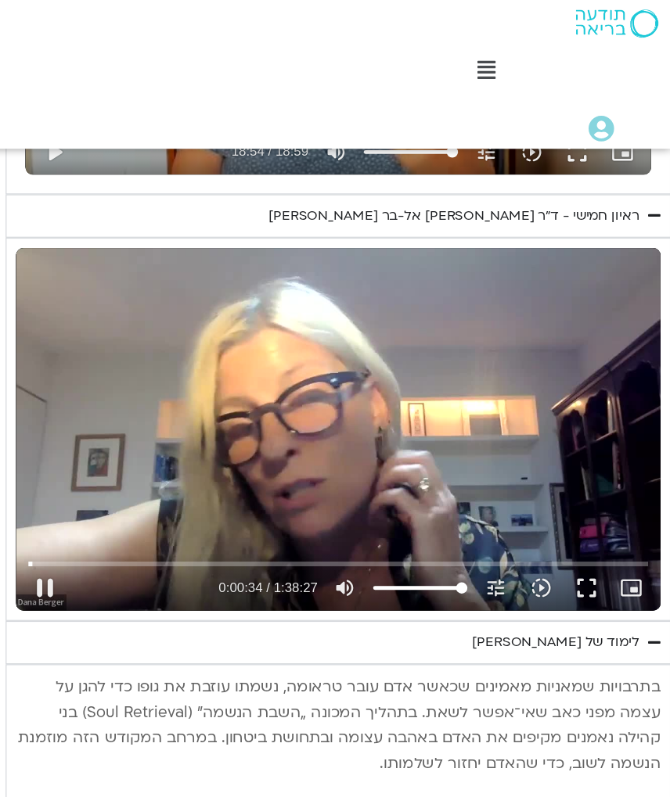
type input "1134.36133002567"
type input "35.0767672789985"
type input "1134.36133002567"
type input "35.2030267933325"
type input "1134.36133002567"
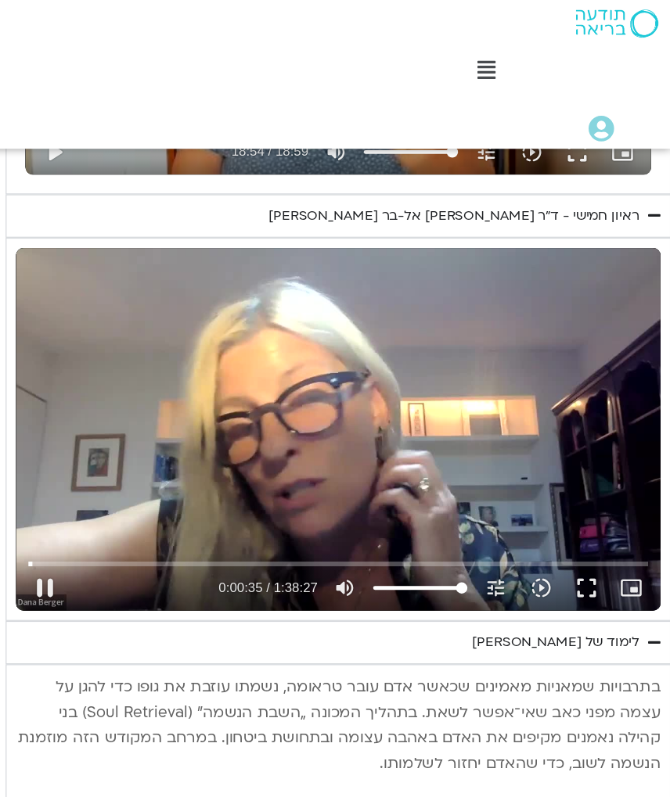
click at [131, 469] on button "pause" at bounding box center [150, 488] width 38 height 38
type input "35.4083591730011"
type input "1134.36133002567"
type input "35.4142674316624"
type input "1134.36133002567"
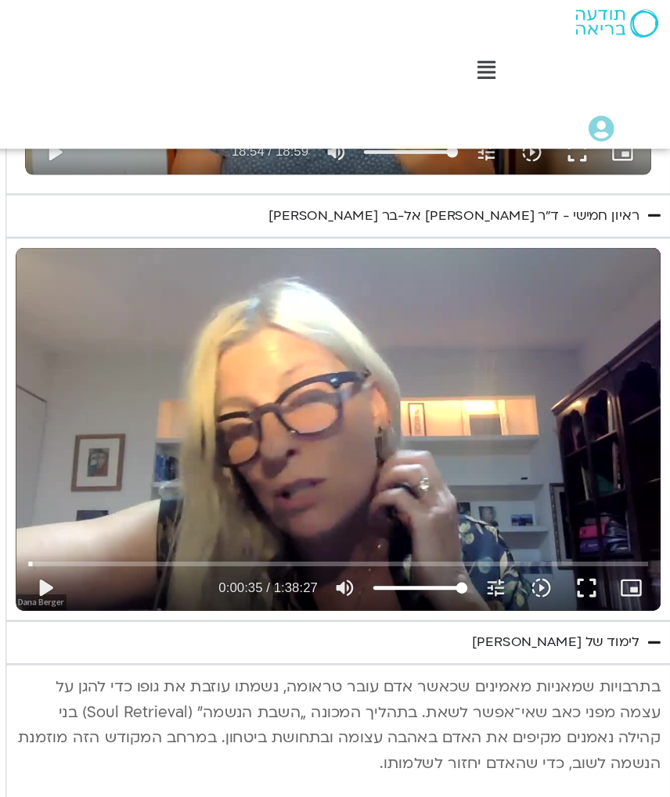
type input "35.4142674316624"
type input "1134.36133002567"
type input "35.4142674316624"
type input "1134.36133002567"
type input "35.4142674316624"
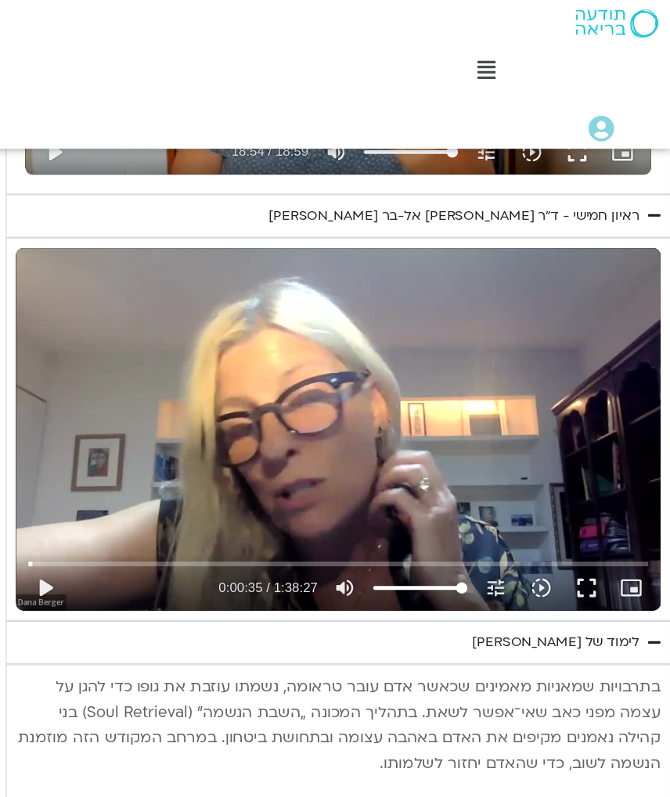
type input "1134.36133002567"
type input "35.4142674316624"
type input "1134.36133002567"
type input "35.4142674316624"
type input "1134.36133002567"
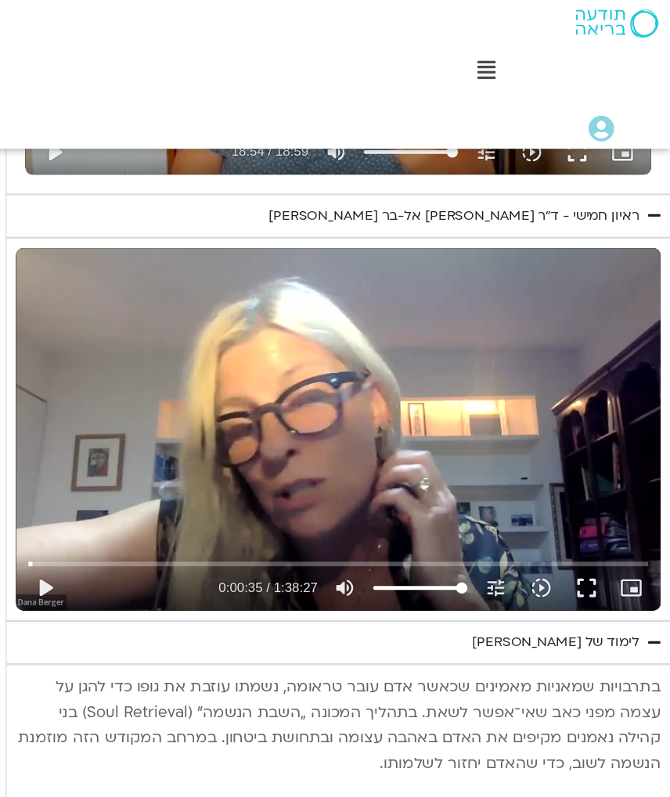
type input "35.4142674316624"
type input "1134.36133002567"
type input "35.4142674316624"
type input "1134.36133002567"
type input "35.4142674316624"
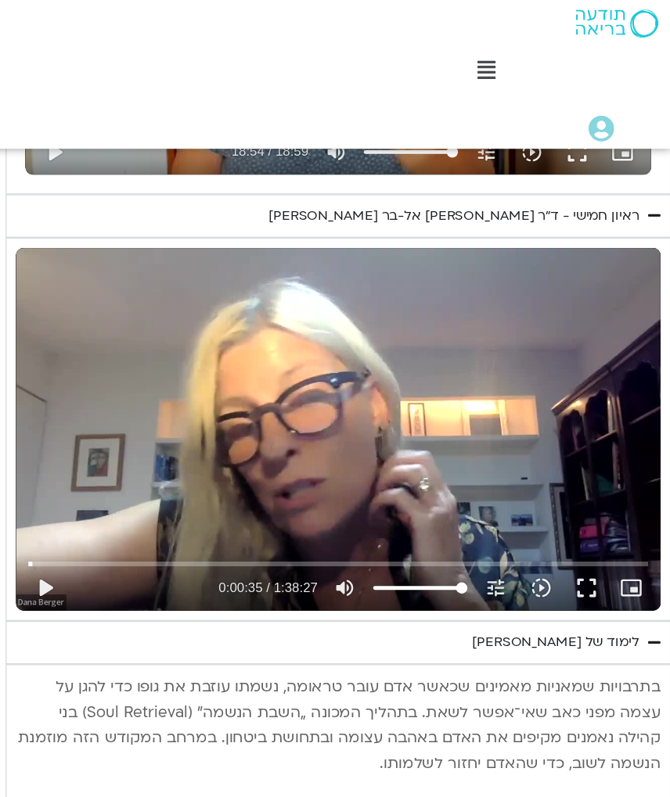
type input "1134.36133002567"
type input "35.4142674316624"
type input "1134.36133002567"
type input "35.4142674316624"
type input "1134.36133002567"
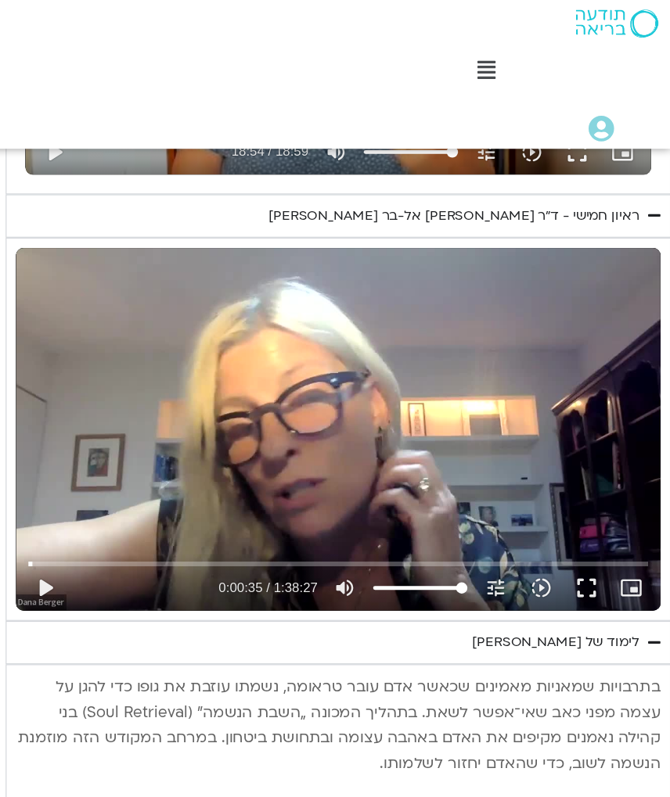
type input "35.4142674316624"
type input "1134.36133002567"
type input "35.4142674316624"
type input "1134.36133002567"
type input "35.4142674316624"
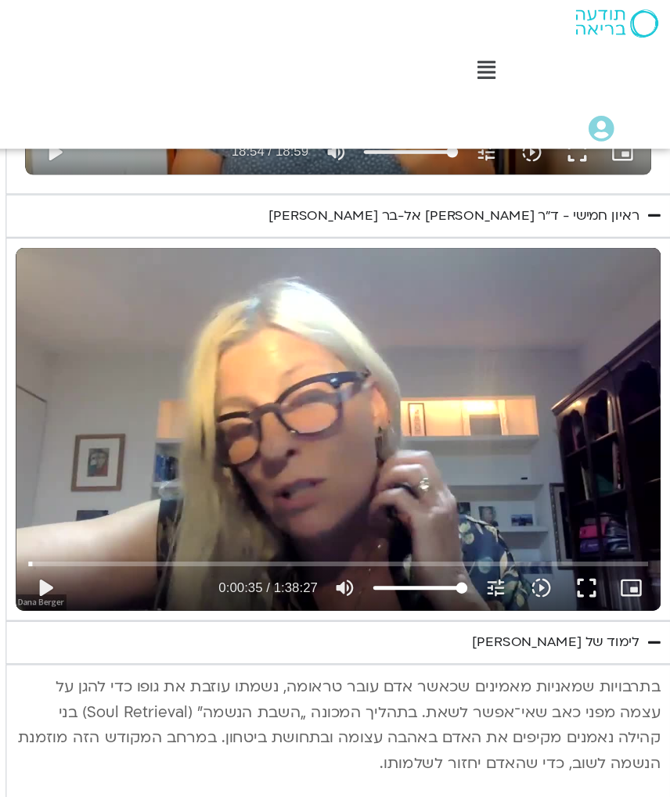
type input "1134.36133002567"
type input "35.4142674316624"
type input "1134.36133002567"
type input "35.4142674316624"
type input "1134.36133002567"
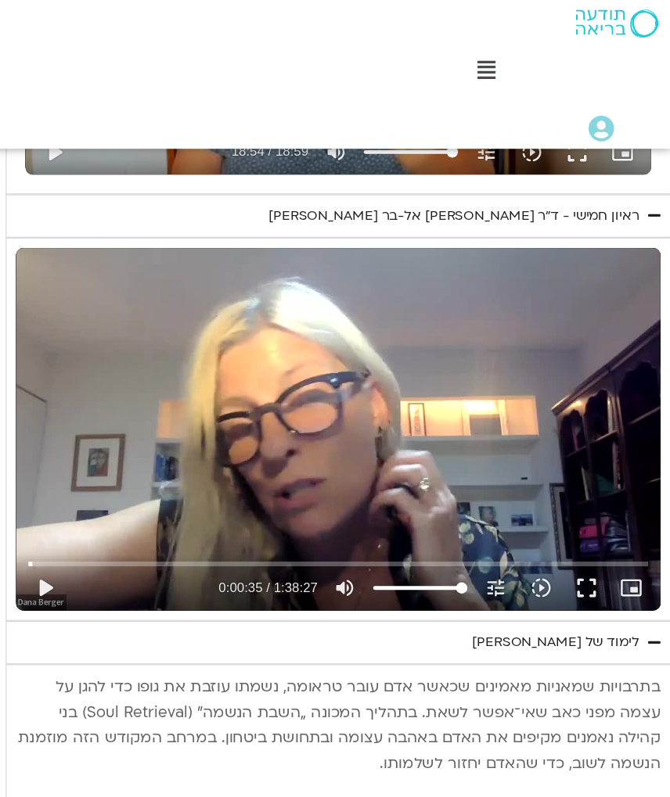
type input "35.4142674316624"
type input "1134.36133002567"
type input "35.4142674316624"
type input "1134.36133002567"
type input "35.4142674316624"
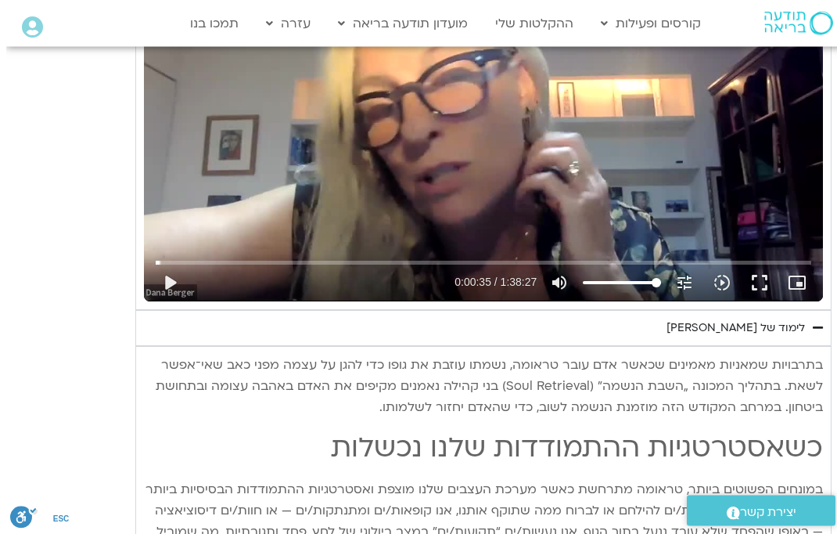
scroll to position [1878, 0]
click at [175, 291] on button "play_arrow" at bounding box center [164, 283] width 38 height 38
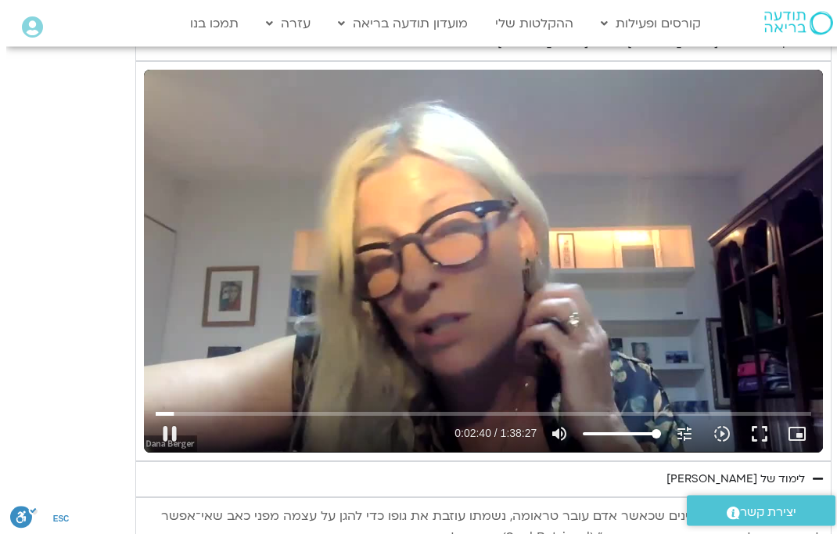
scroll to position [1727, -6]
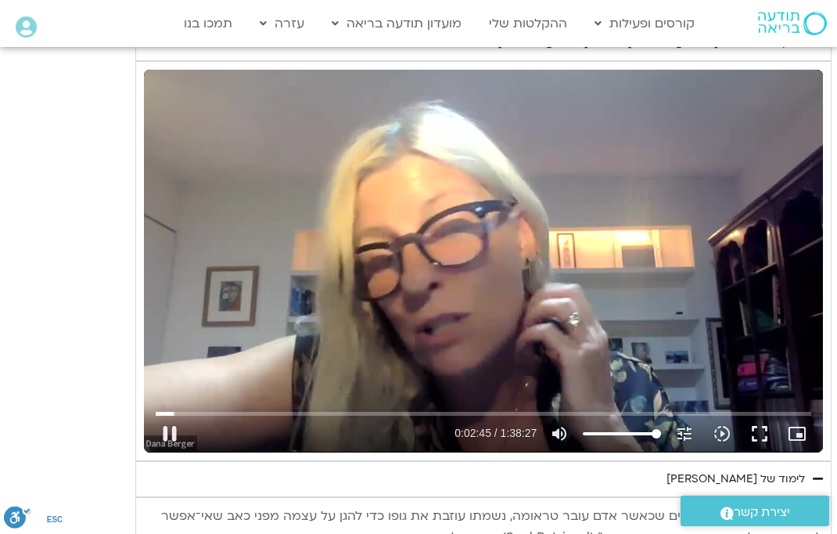
click at [688, 433] on icon "tune" at bounding box center [684, 433] width 19 height 19
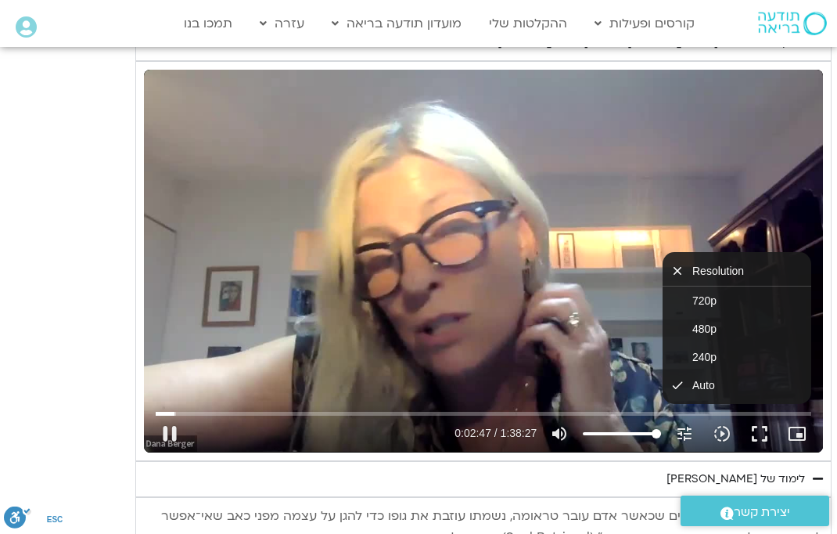
click at [725, 430] on icon "slow_motion_video" at bounding box center [722, 433] width 19 height 19
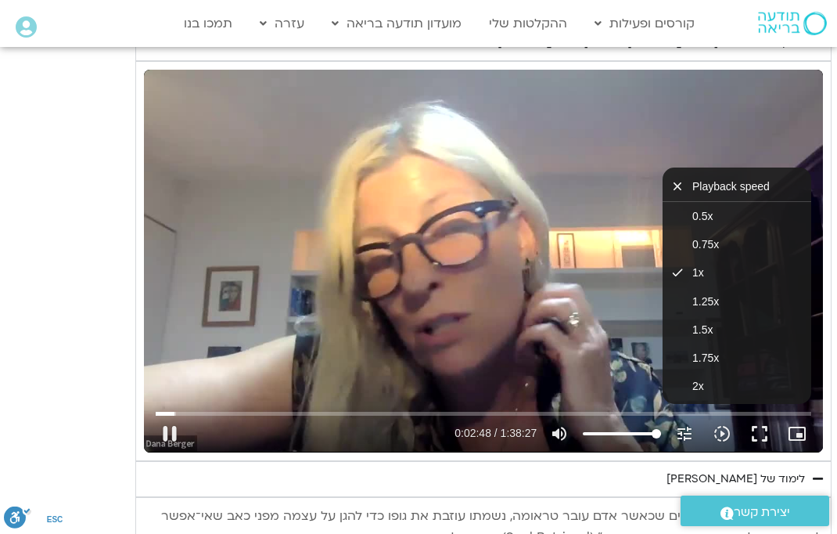
click at [703, 300] on button "1.25x" at bounding box center [737, 301] width 149 height 28
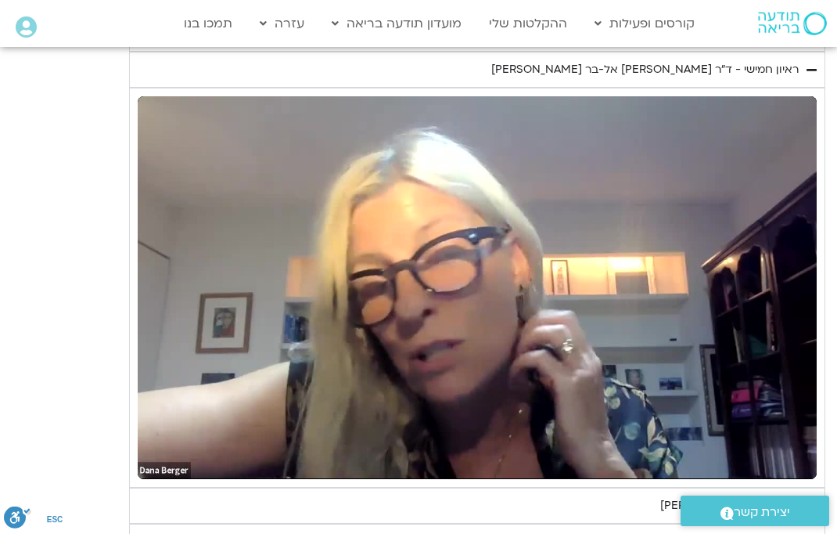
scroll to position [1702, 0]
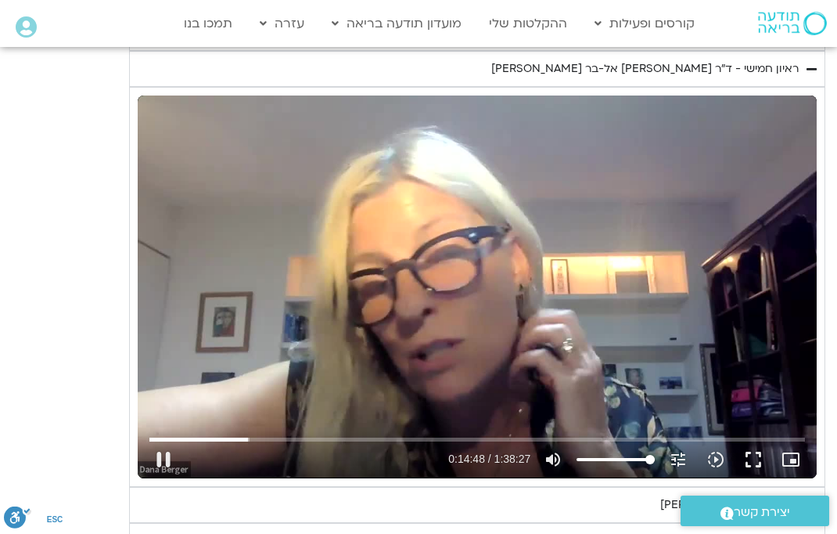
click at [717, 454] on icon "slow_motion_video" at bounding box center [715, 459] width 19 height 19
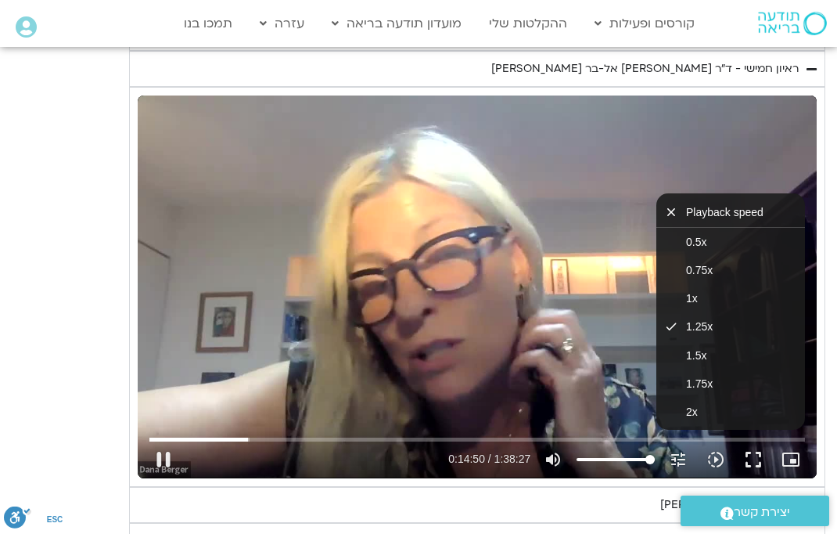
click at [695, 349] on span "1.5x" at bounding box center [696, 355] width 20 height 13
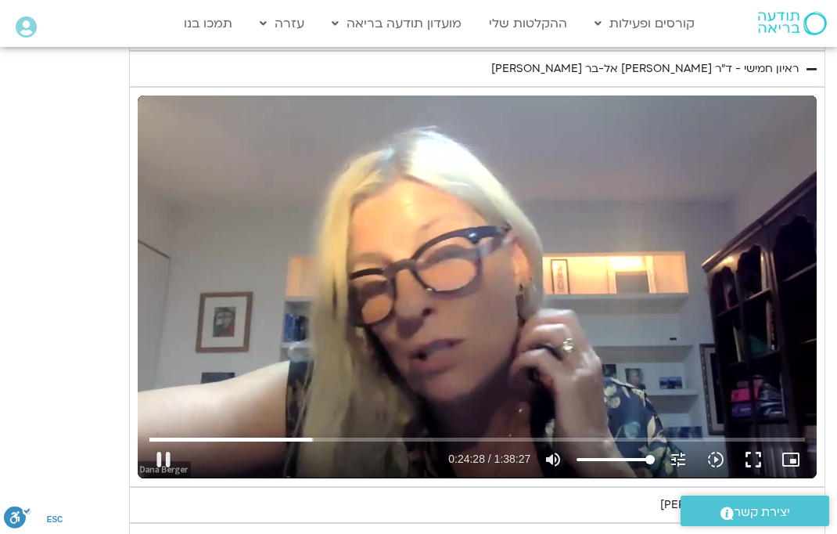
click at [163, 458] on button "pause" at bounding box center [164, 459] width 38 height 38
